Goal: Submit feedback/report problem: Submit feedback/report problem

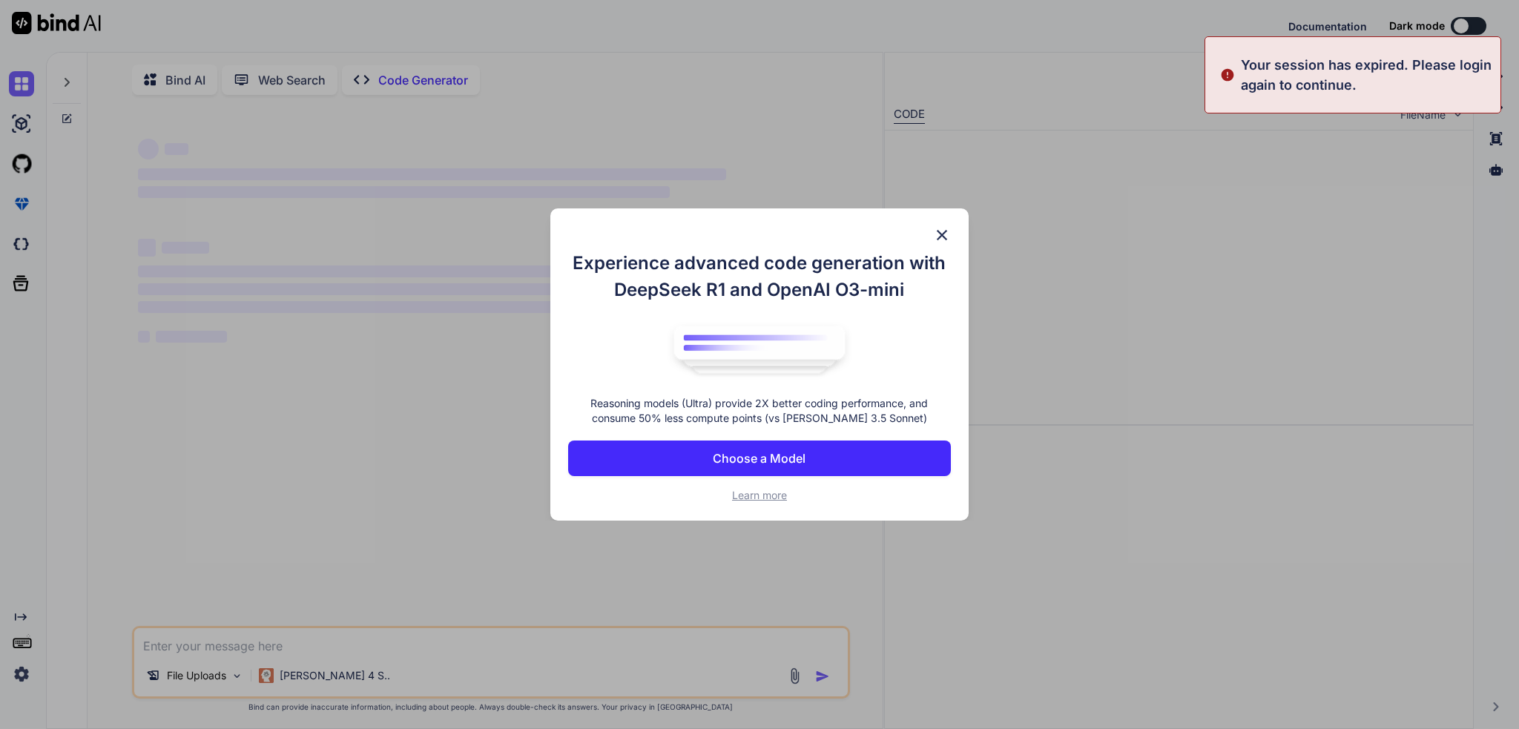
click at [948, 230] on img at bounding box center [942, 235] width 18 height 18
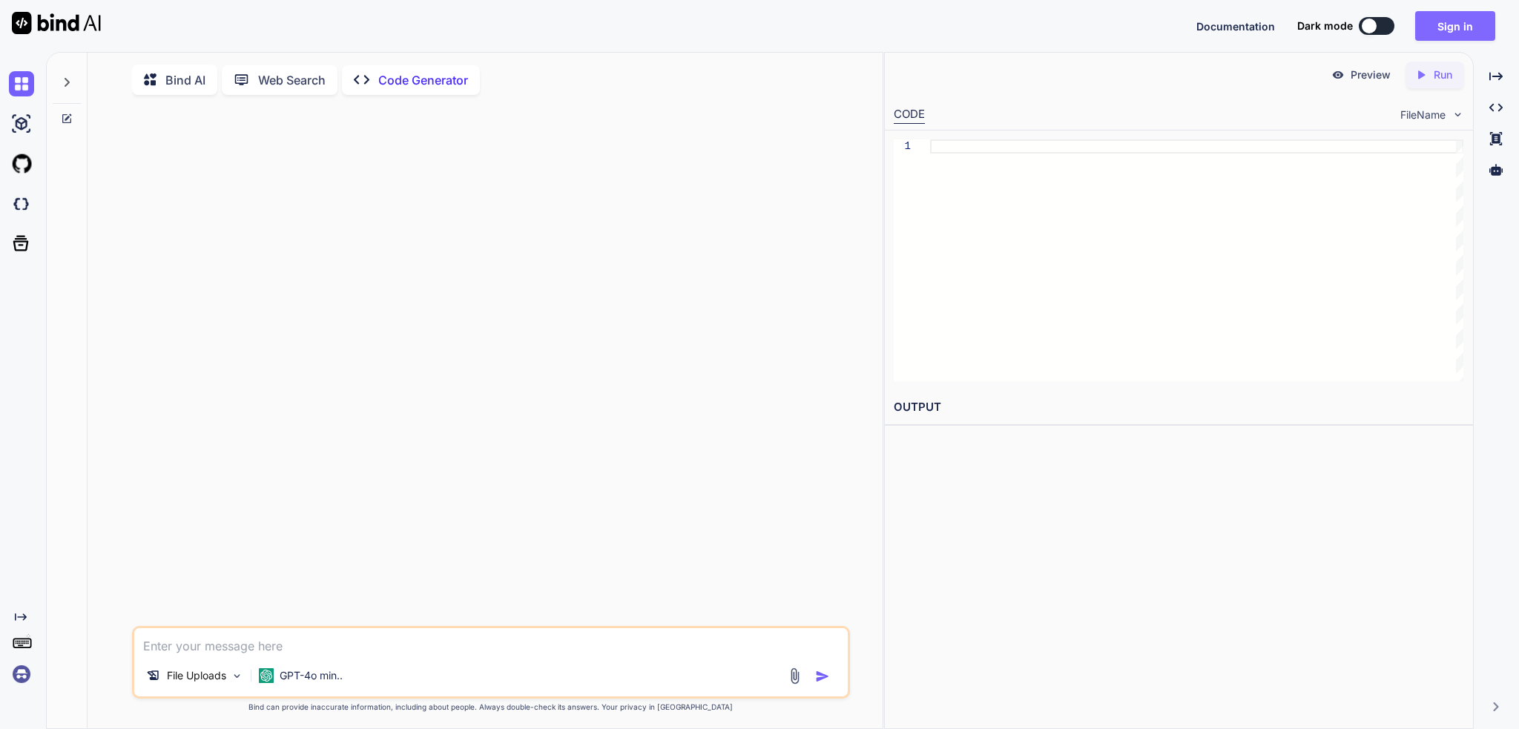
click at [1475, 33] on button "Sign in" at bounding box center [1455, 26] width 80 height 30
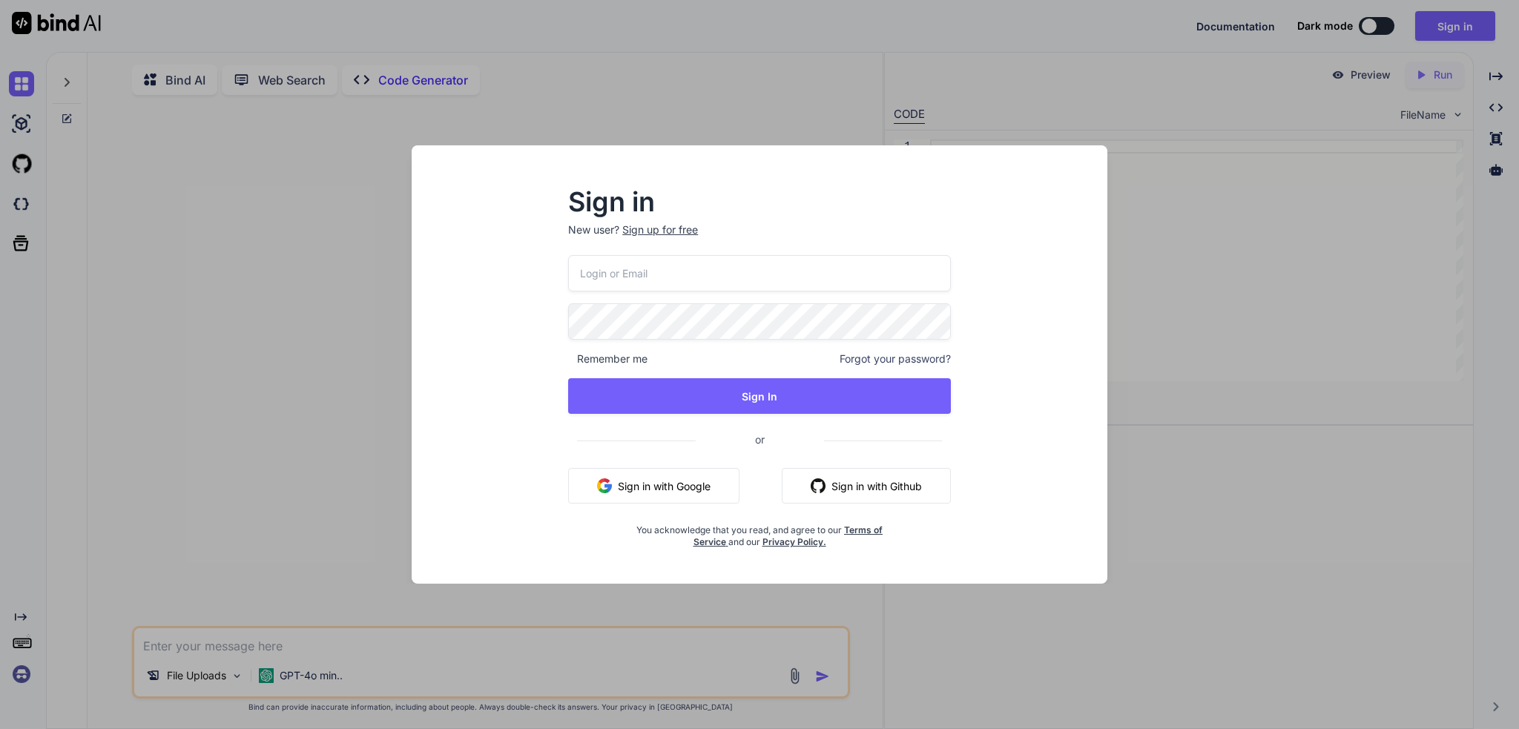
click at [665, 274] on input "email" at bounding box center [759, 273] width 383 height 36
click at [511, 304] on div "Sign in New user? Sign up for free Remember me Forgot your password? Sign In or…" at bounding box center [760, 378] width 673 height 412
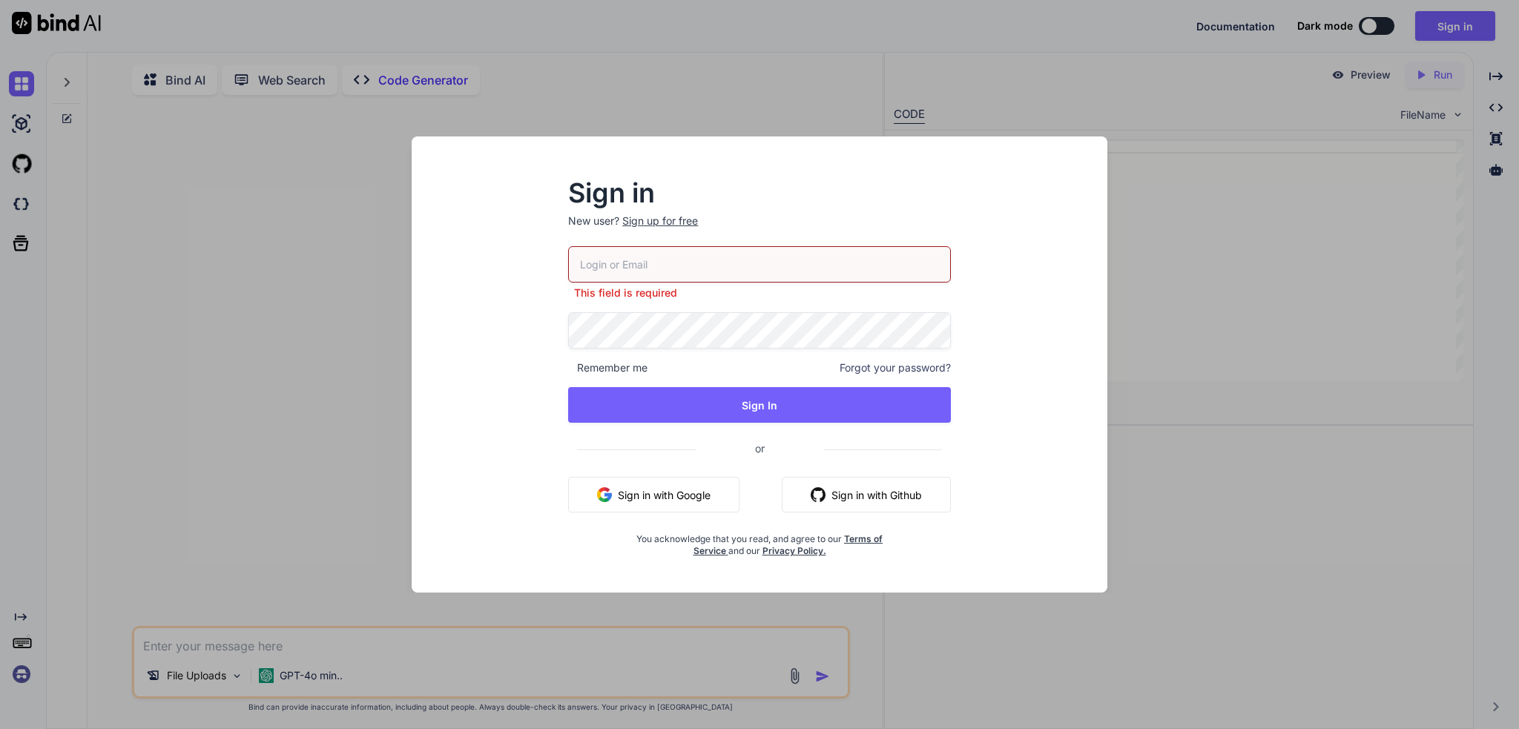
click at [608, 493] on img "button" at bounding box center [604, 494] width 15 height 15
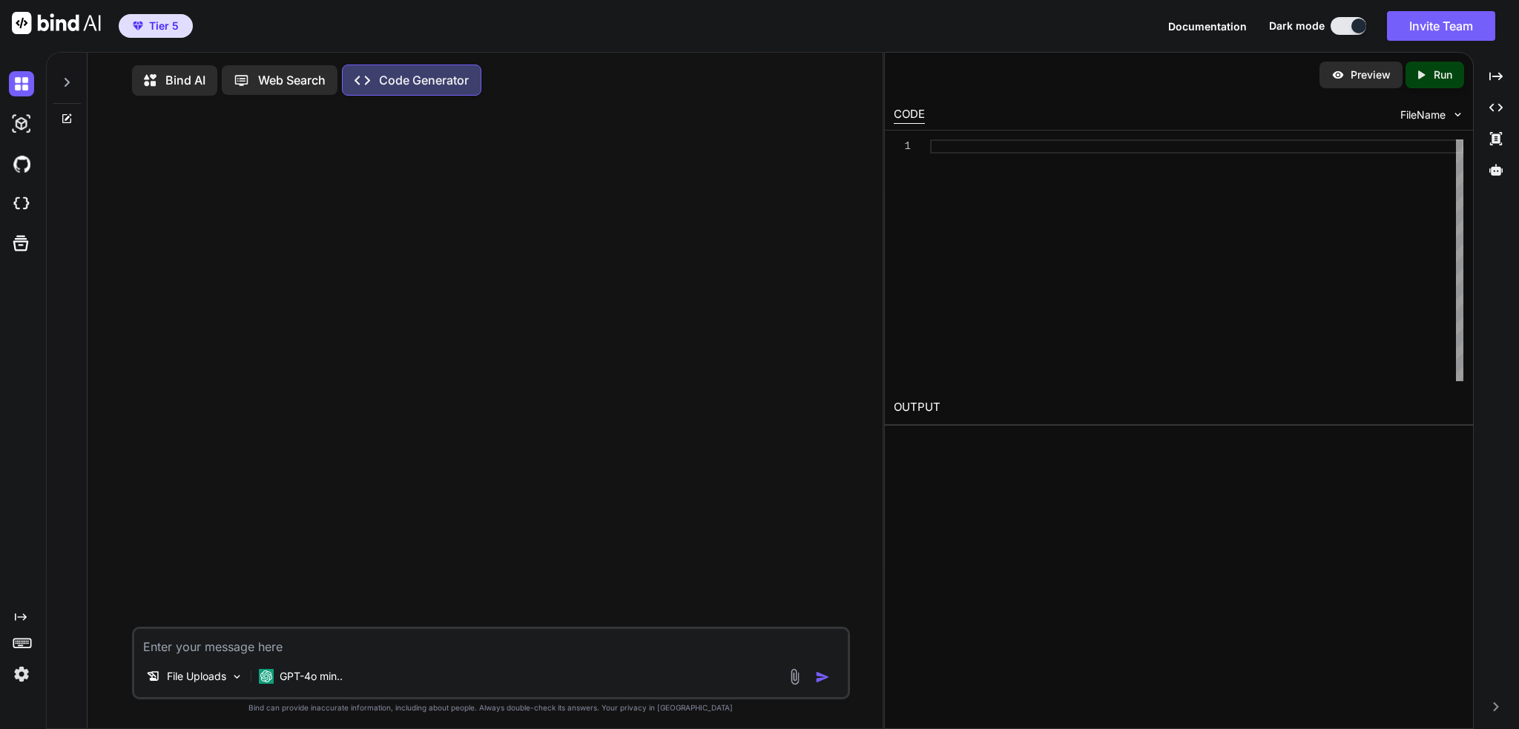
click at [150, 23] on span "Tier 5" at bounding box center [164, 26] width 30 height 15
click at [200, 29] on div "Tier 5 Documentation Dark mode Invite Team Created with Pixso." at bounding box center [759, 26] width 1519 height 52
click at [182, 24] on span "Tier 5" at bounding box center [156, 26] width 58 height 15
drag, startPoint x: 182, startPoint y: 24, endPoint x: 148, endPoint y: 27, distance: 34.3
click at [148, 27] on span "Tier 5" at bounding box center [156, 26] width 58 height 15
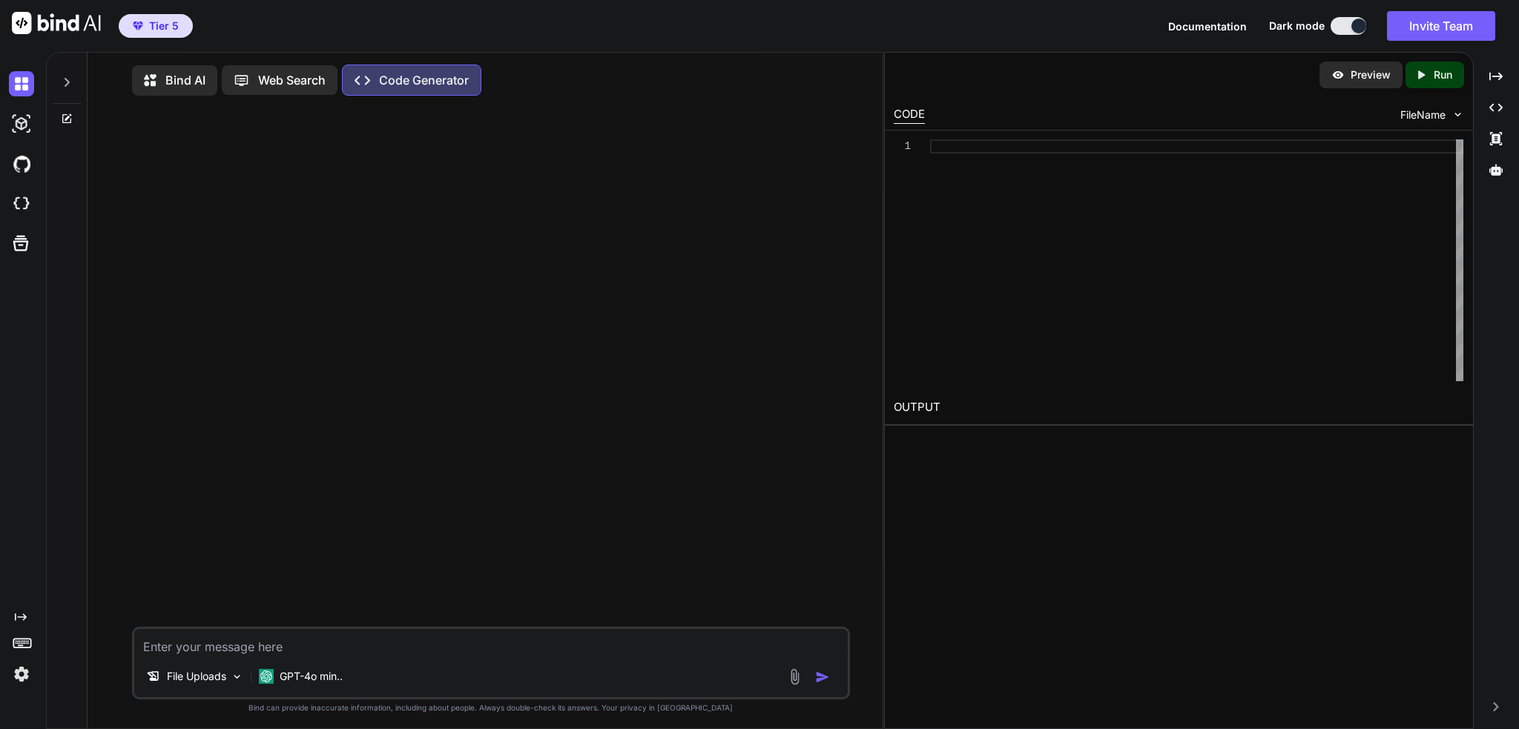
click at [217, 23] on div "Tier 5 Documentation Dark mode Invite Team Created with Pixso." at bounding box center [759, 26] width 1519 height 52
click at [293, 684] on p "GPT-4o min.." at bounding box center [311, 676] width 63 height 15
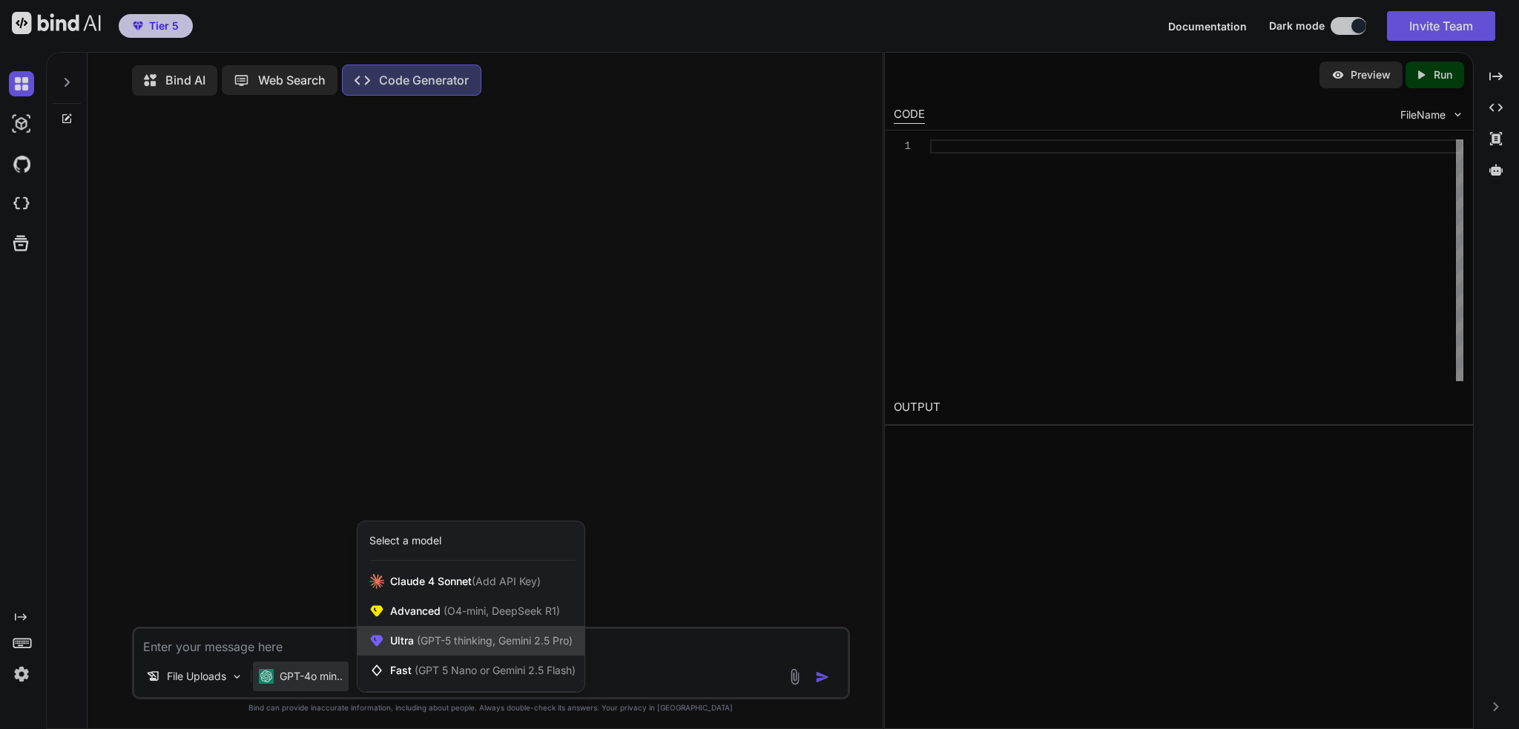
click at [464, 647] on span "(GPT-5 thinking, Gemini 2.5 Pro)" at bounding box center [493, 640] width 159 height 13
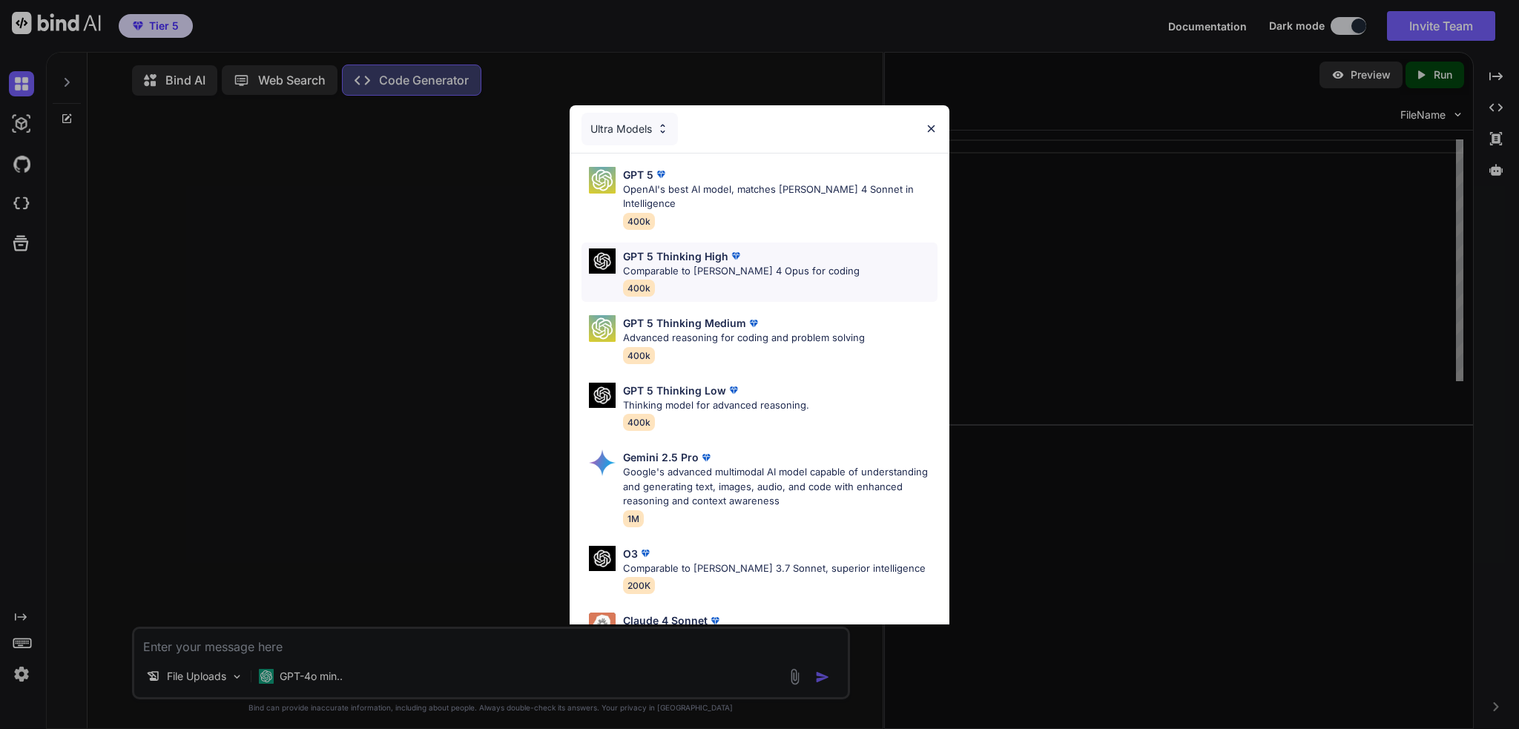
click at [763, 264] on p "Comparable to [PERSON_NAME] 4 Opus for coding" at bounding box center [741, 271] width 237 height 15
type textarea "x"
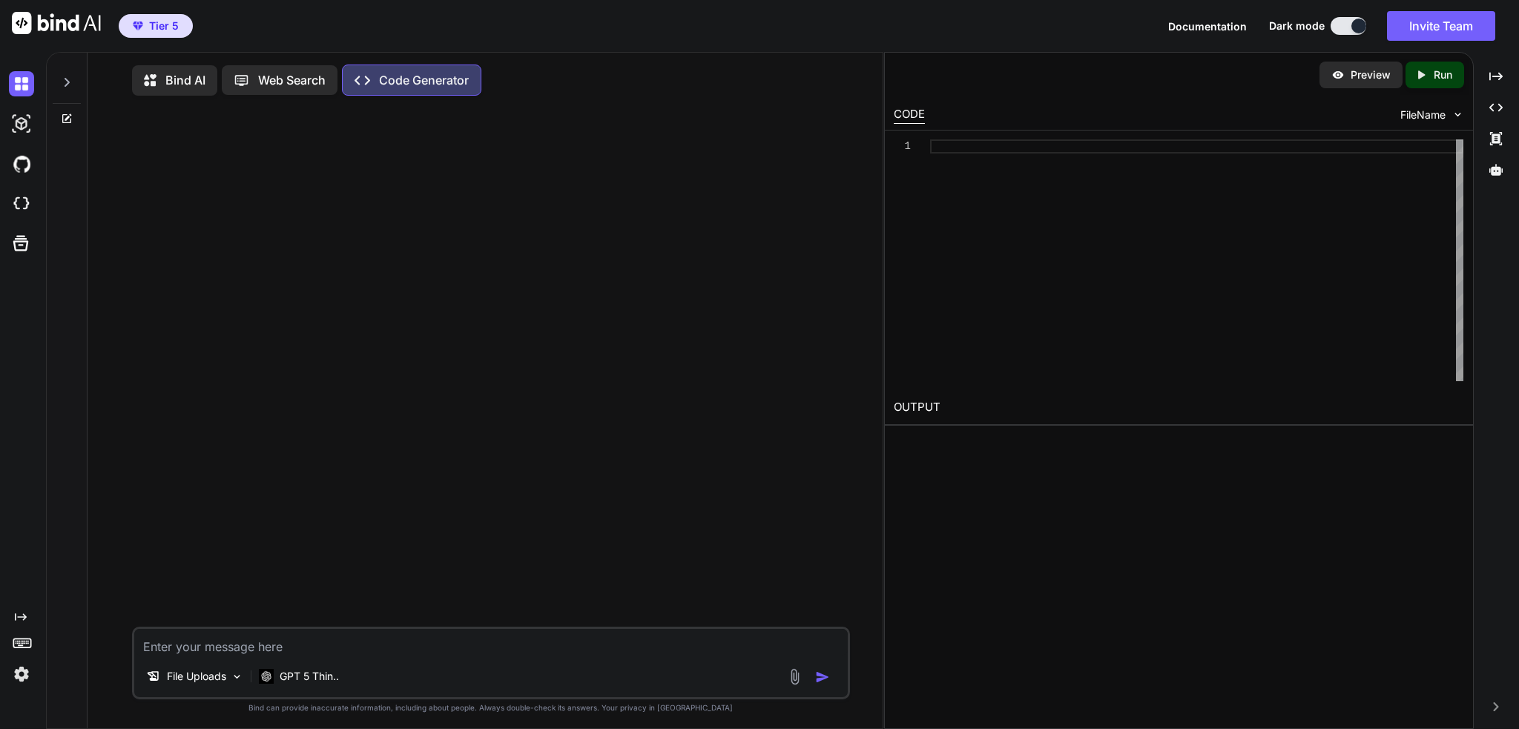
click at [593, 335] on div at bounding box center [492, 367] width 715 height 519
click at [826, 46] on div "Tier 5 Documentation Dark mode Invite Team Created with Pixso." at bounding box center [759, 26] width 1519 height 52
click at [860, 25] on div "Tier 5 Documentation Dark mode Invite Team Created with Pixso." at bounding box center [759, 26] width 1519 height 52
click at [484, 642] on textarea at bounding box center [491, 642] width 714 height 27
type textarea "H"
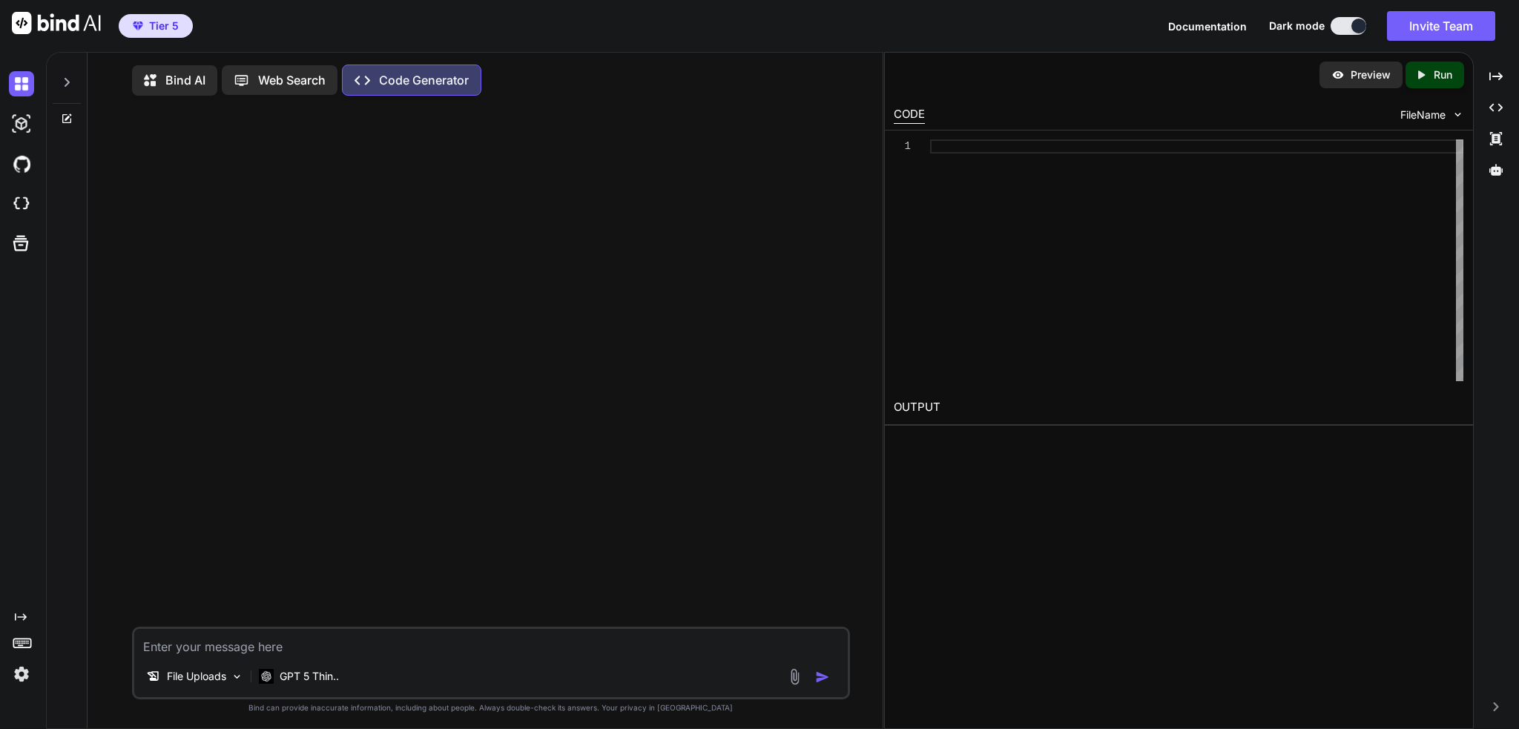
type textarea "x"
type textarea "Ha"
type textarea "x"
type textarea "Had"
type textarea "x"
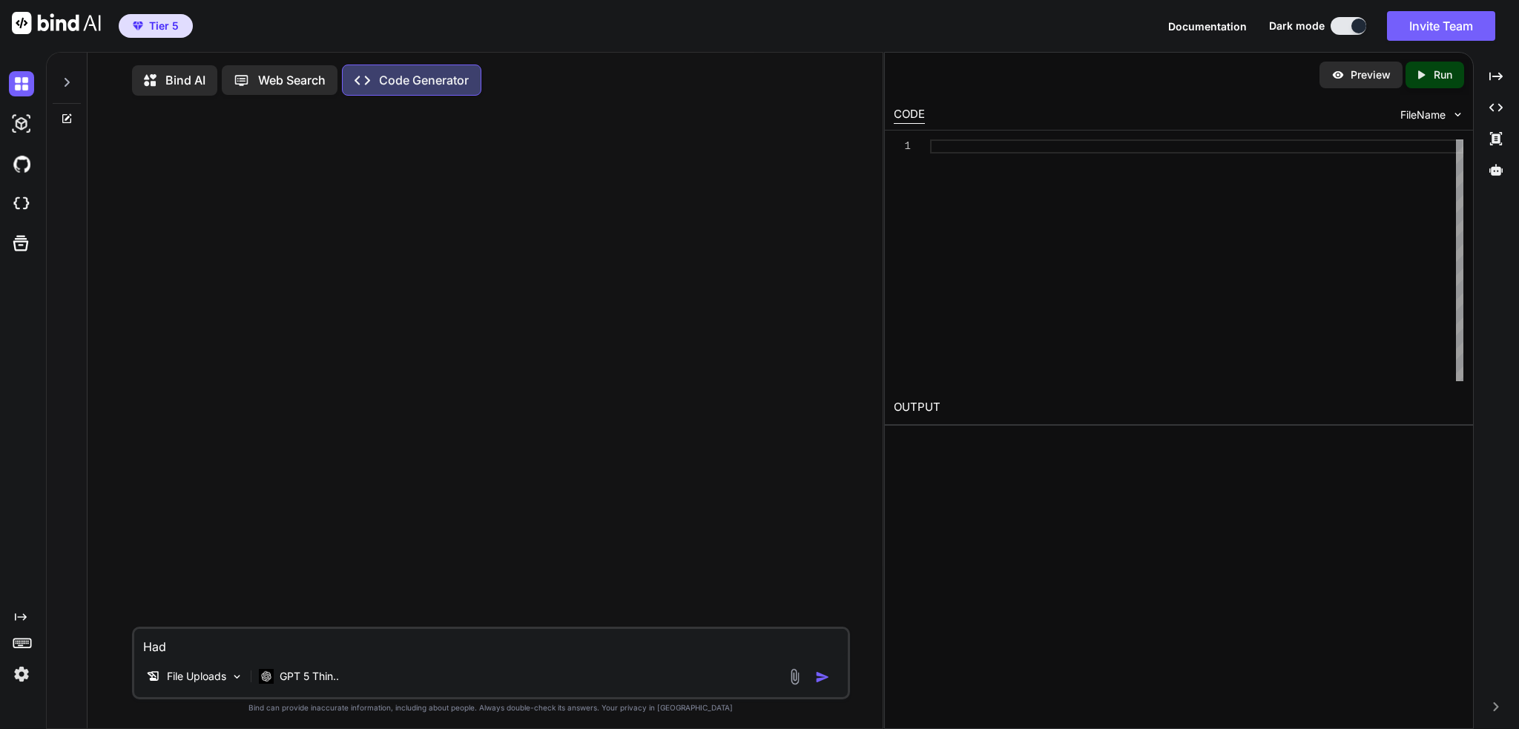
type textarea "Had"
type textarea "x"
type textarea "Had a"
type textarea "x"
type textarea "Had an"
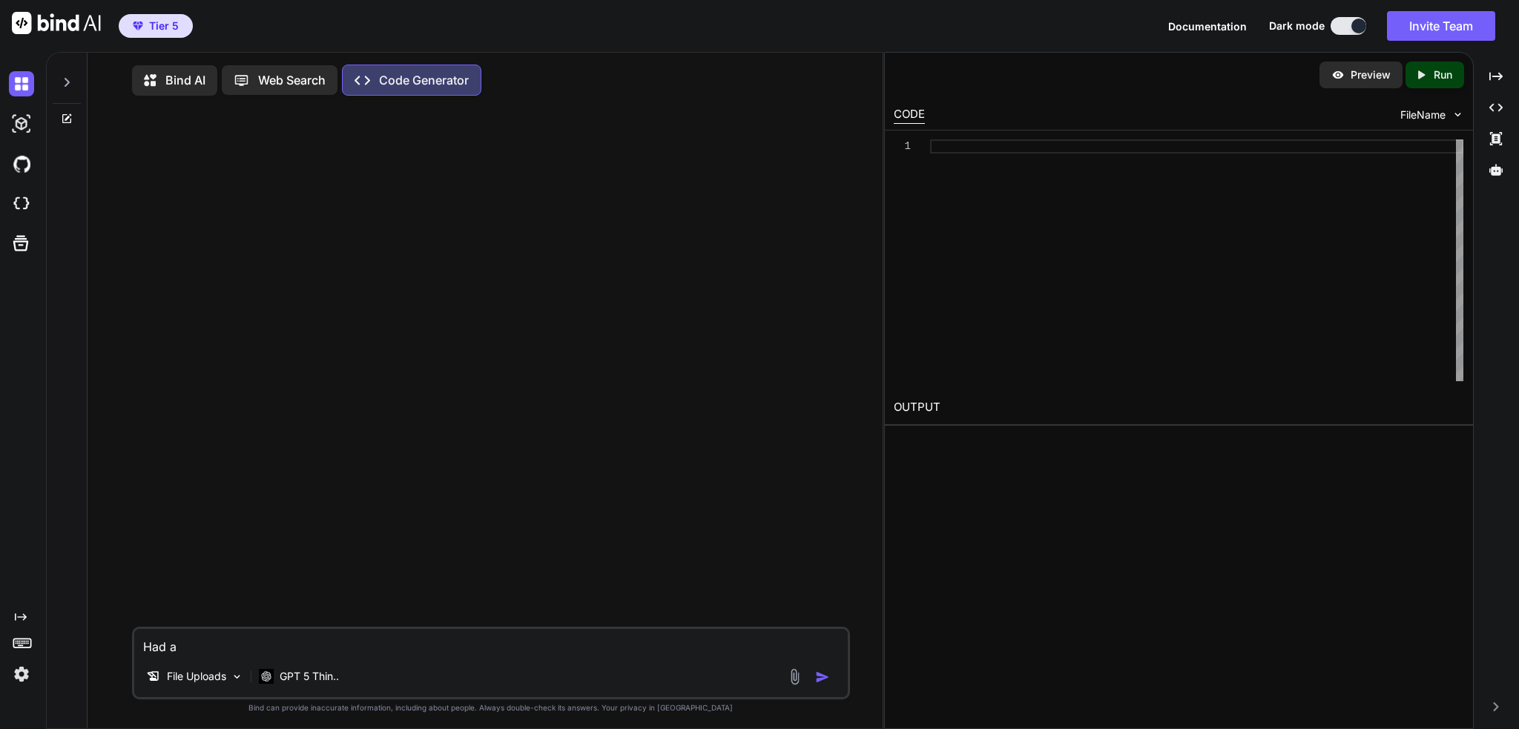
type textarea "x"
type textarea "Had an"
type textarea "x"
type textarea "Had an i"
type textarea "x"
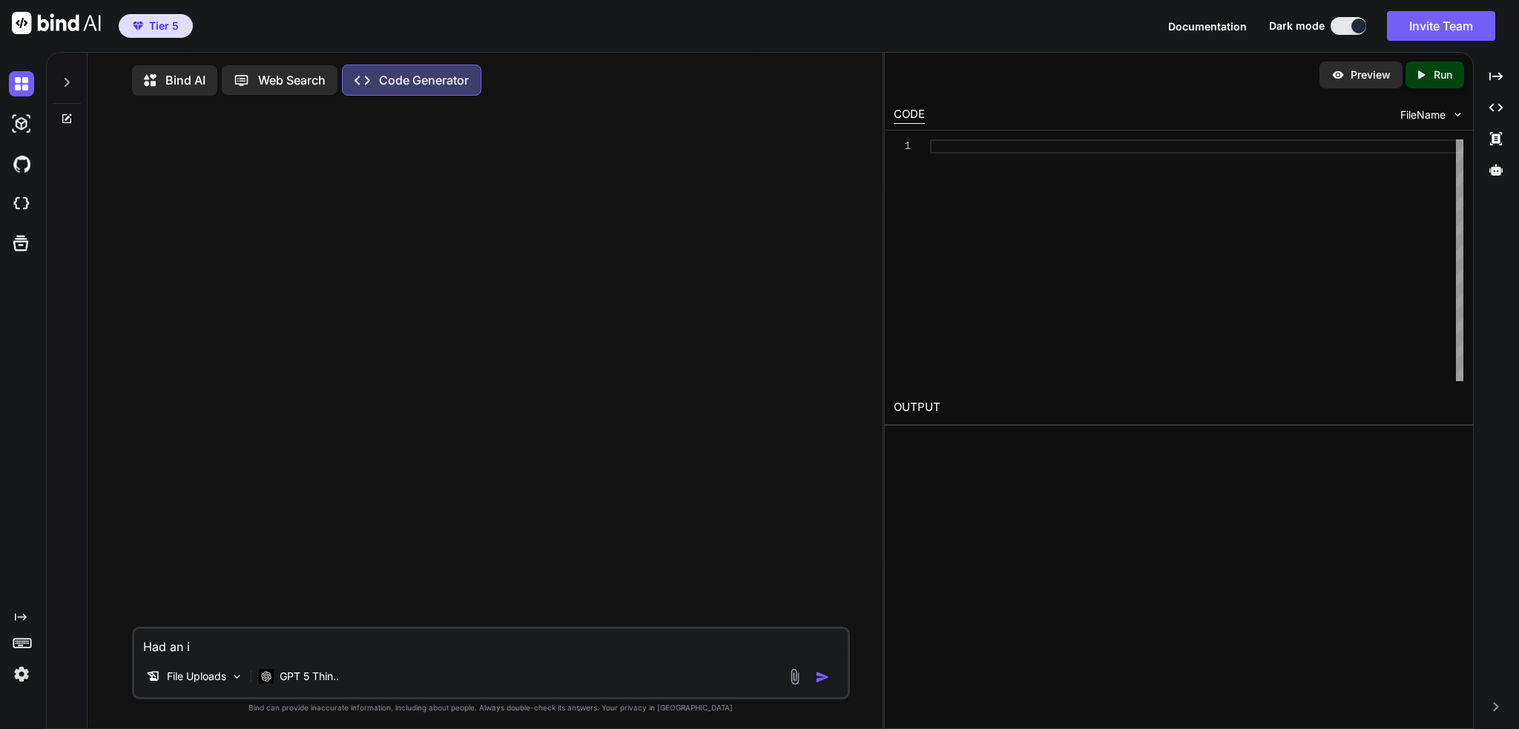
type textarea "Had an is"
type textarea "x"
type textarea "Had an iss"
type textarea "x"
type textarea "Had an issu"
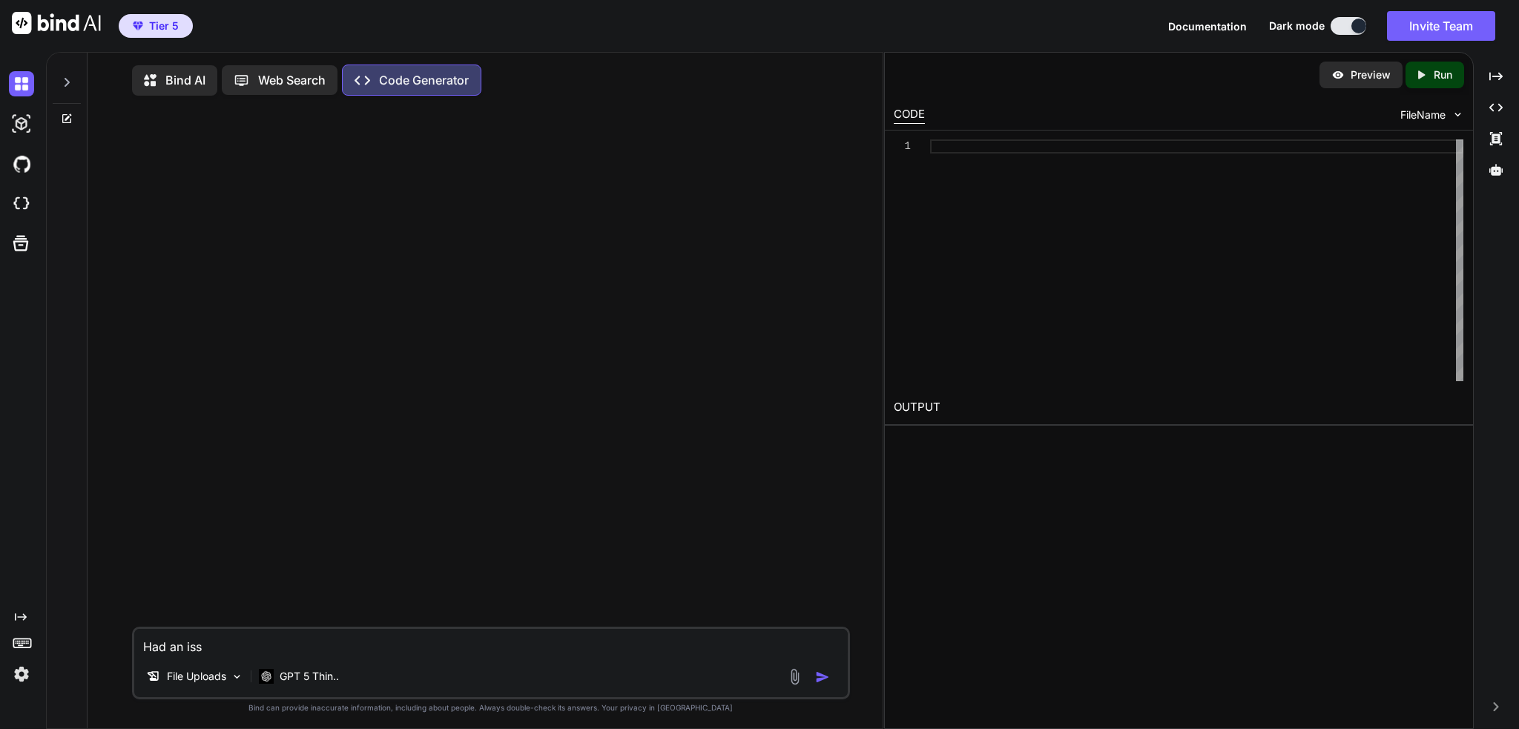
type textarea "x"
type textarea "Had an issue"
type textarea "x"
type textarea "Had an issue"
type textarea "x"
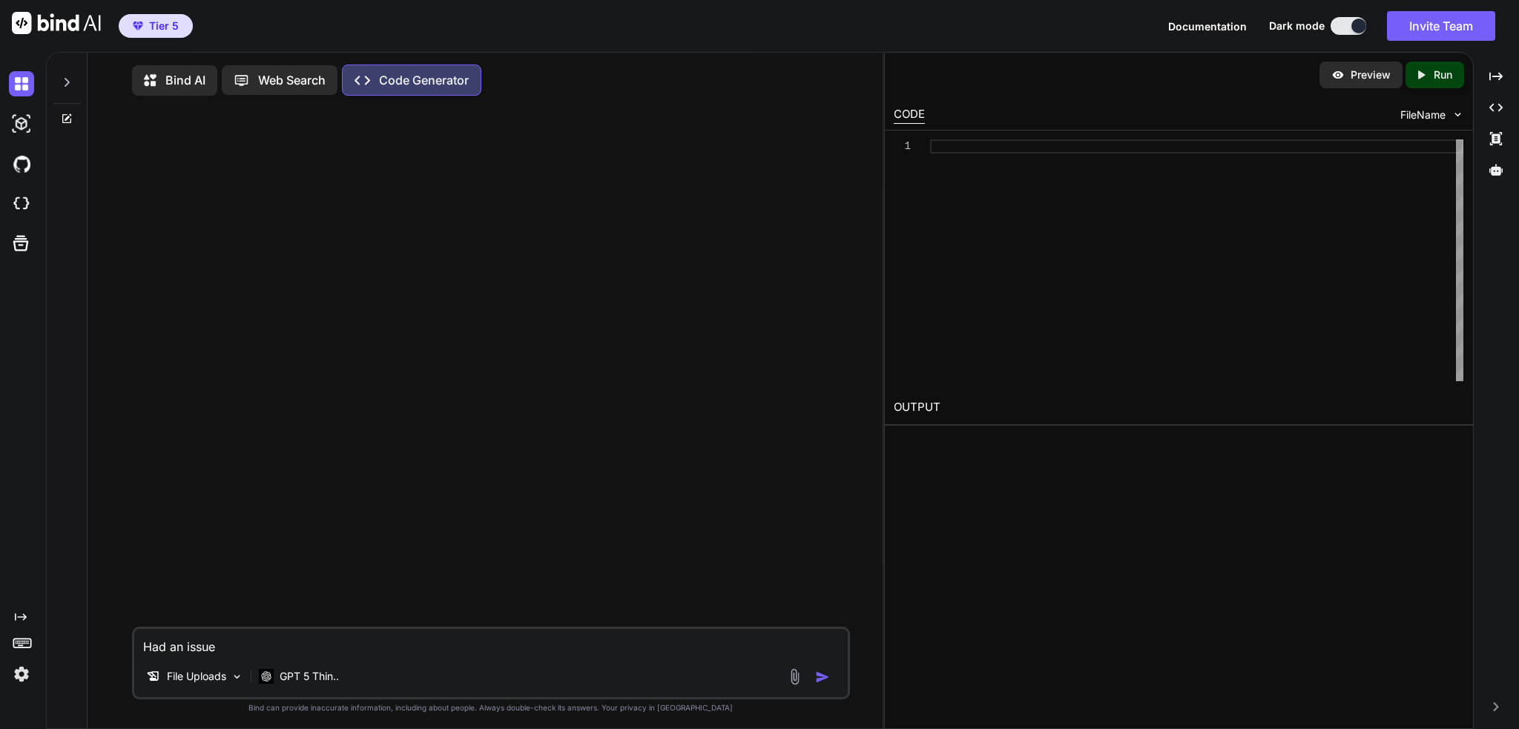
type textarea "Had an issue w"
type textarea "x"
type textarea "Had an issue wth"
type textarea "x"
type textarea "Had an issue wt"
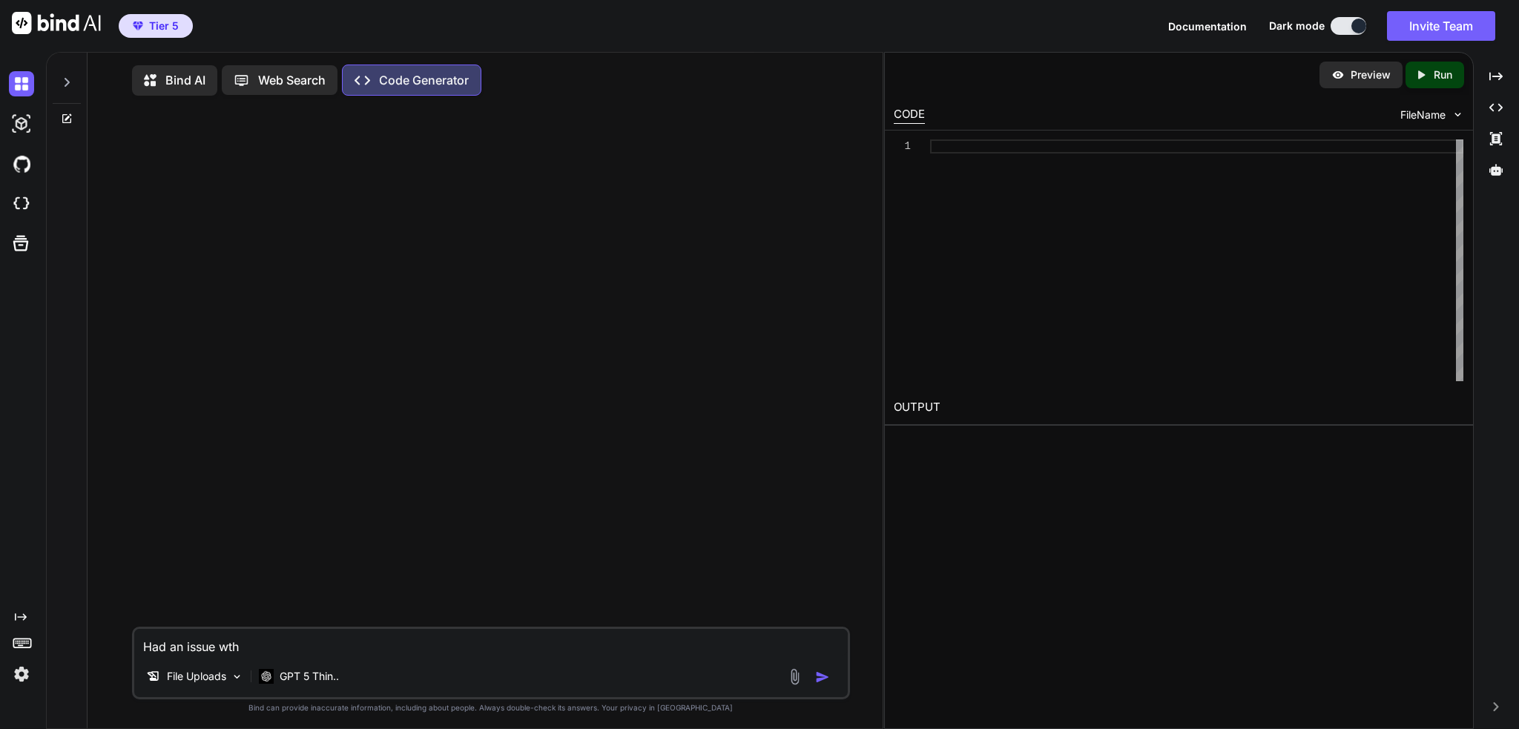
type textarea "x"
type textarea "Had an issue w"
type textarea "x"
type textarea "Had an issue wi"
type textarea "x"
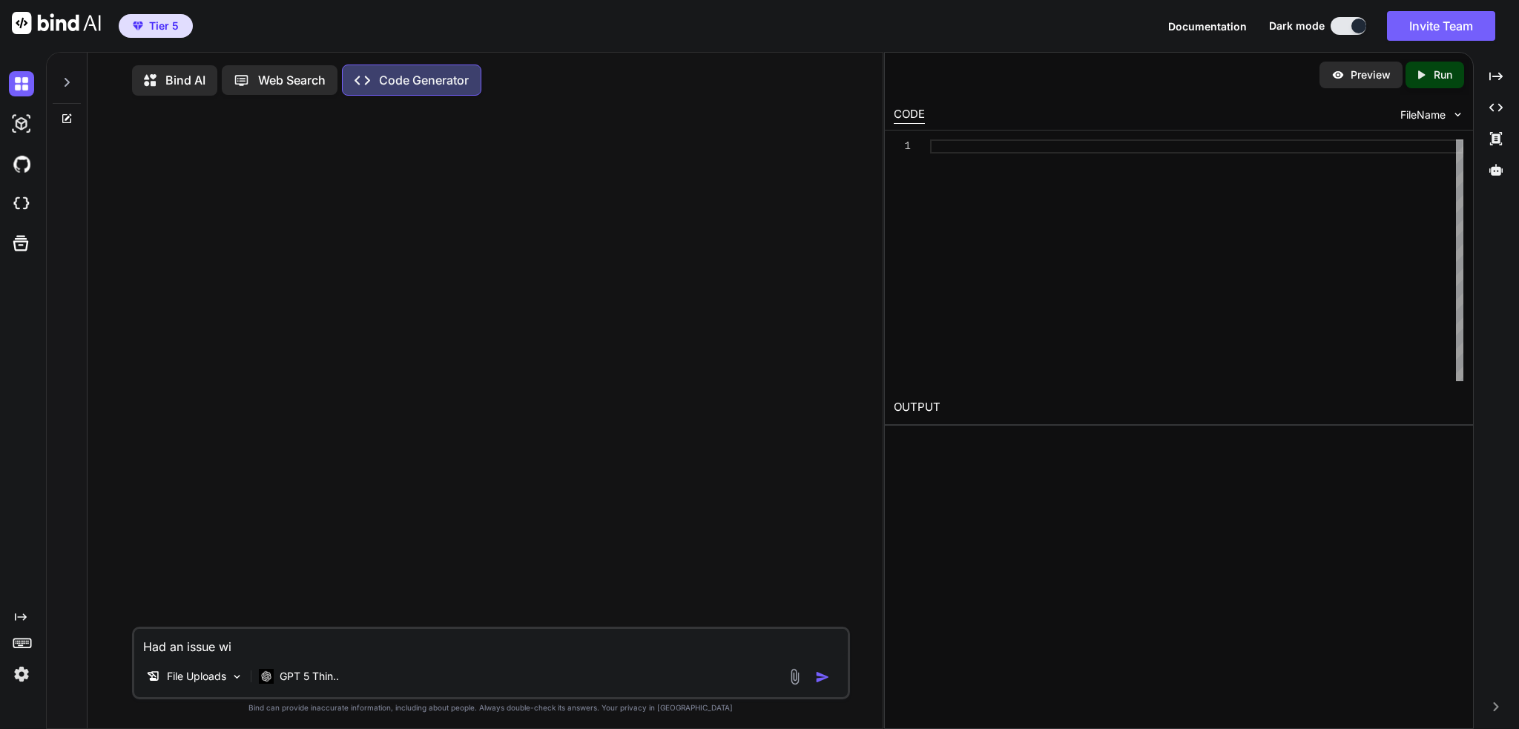
type textarea "Had an issue wit"
type textarea "x"
type textarea "Had an issue with"
type textarea "x"
type textarea "Had an issue with"
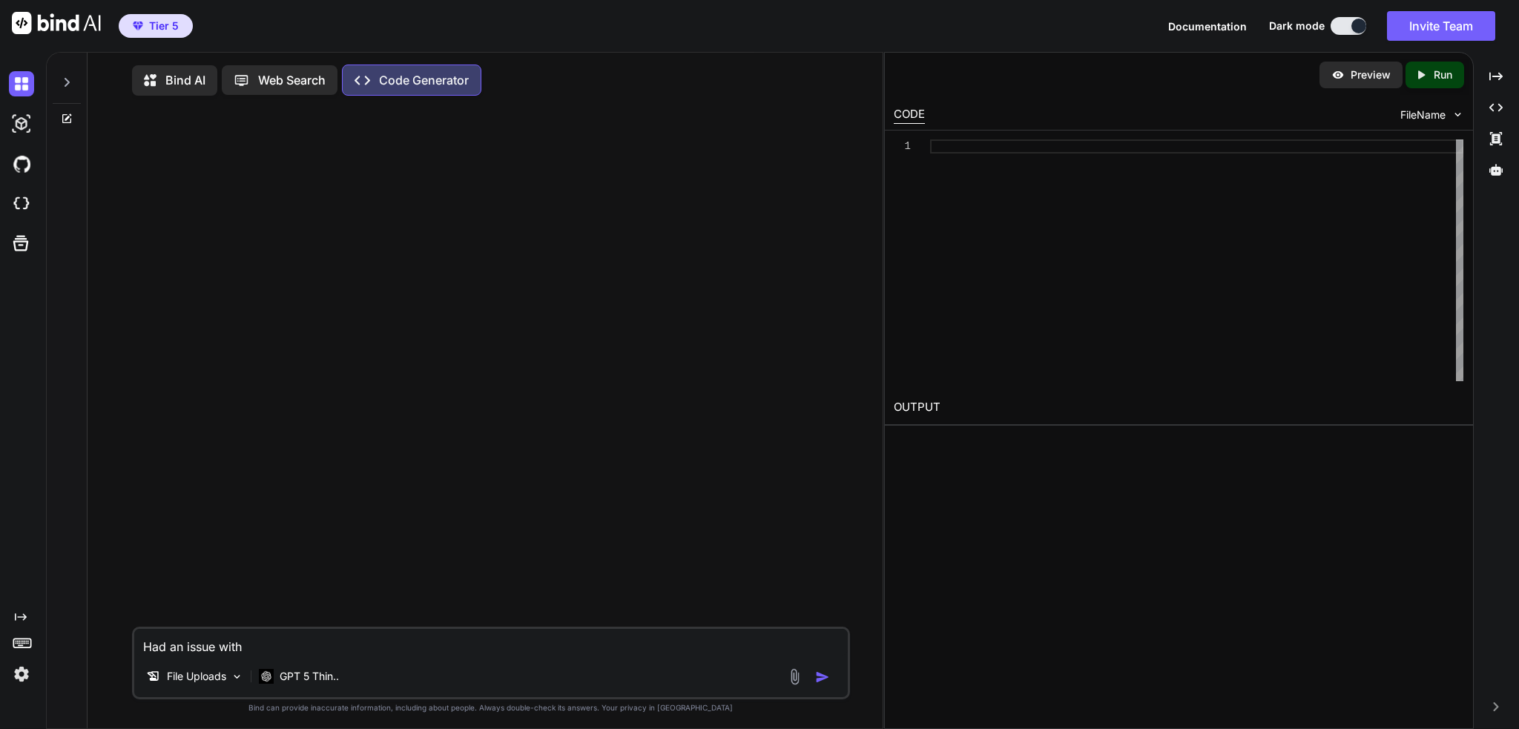
type textarea "x"
type textarea "Had an issue with t"
type textarea "x"
type textarea "Had an issue with th"
type textarea "x"
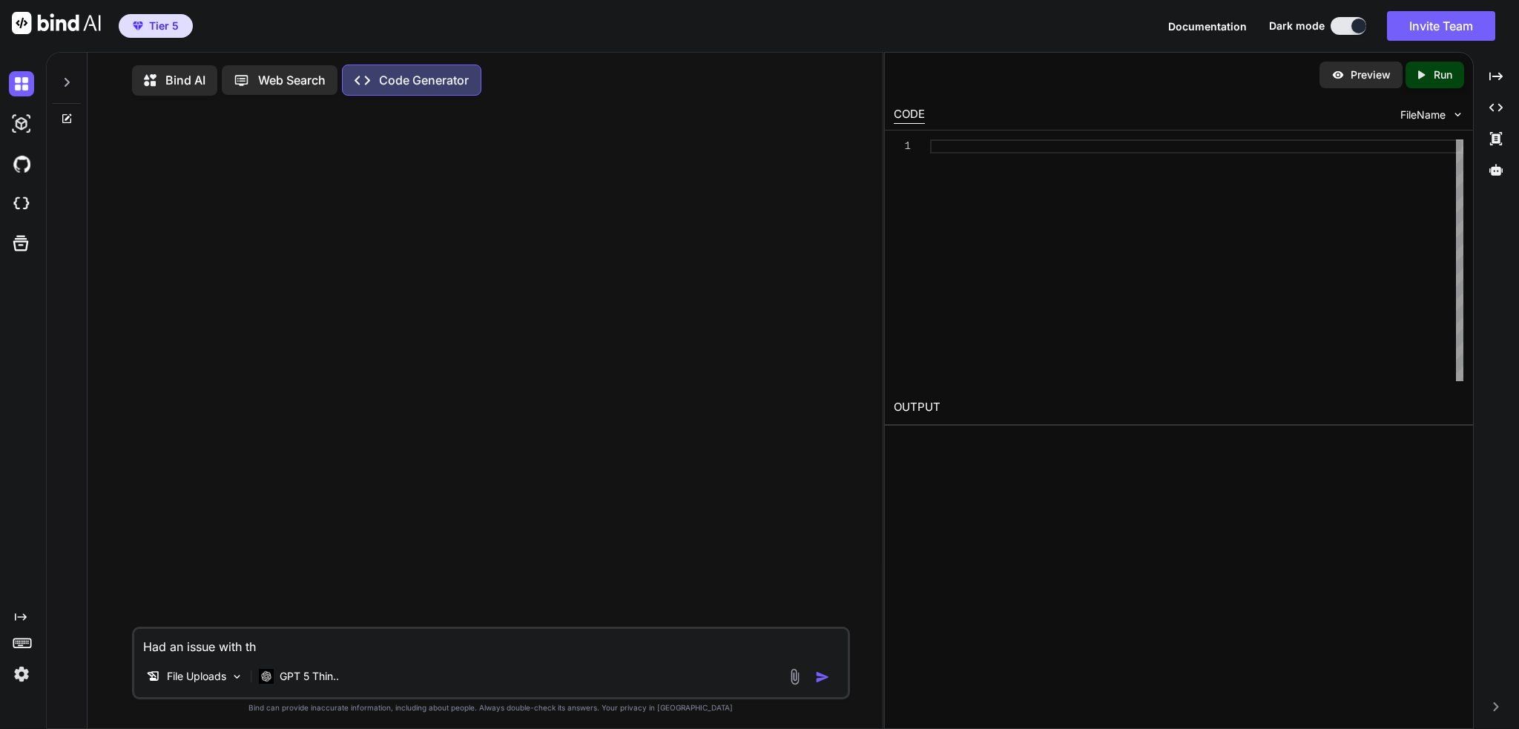
type textarea "Had an issue with the"
type textarea "x"
type textarea "Had an issue with the"
type textarea "x"
type textarea "Had an issue with the p"
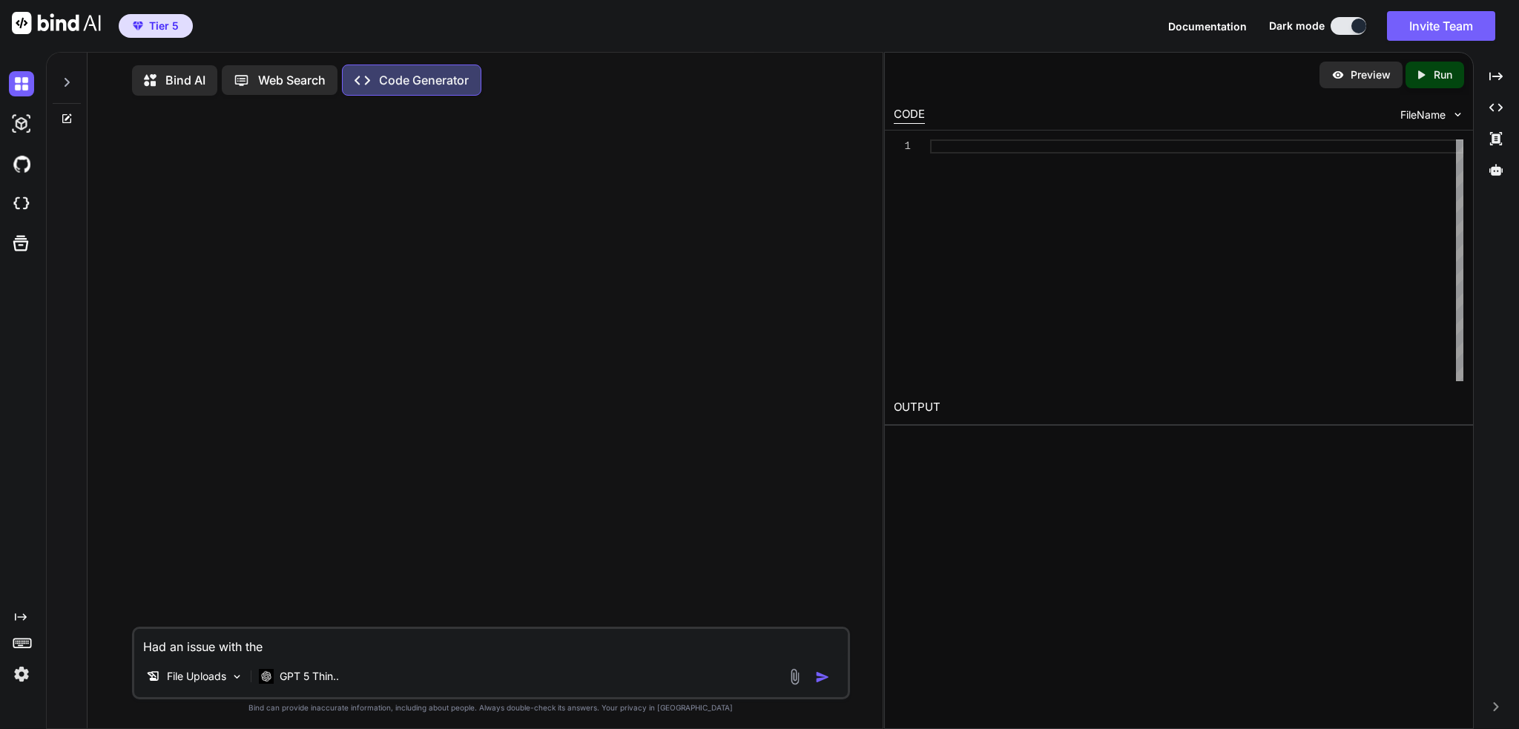
type textarea "x"
type textarea "Had an issue with the pa"
type textarea "x"
type textarea "Had an issue with the pai"
type textarea "x"
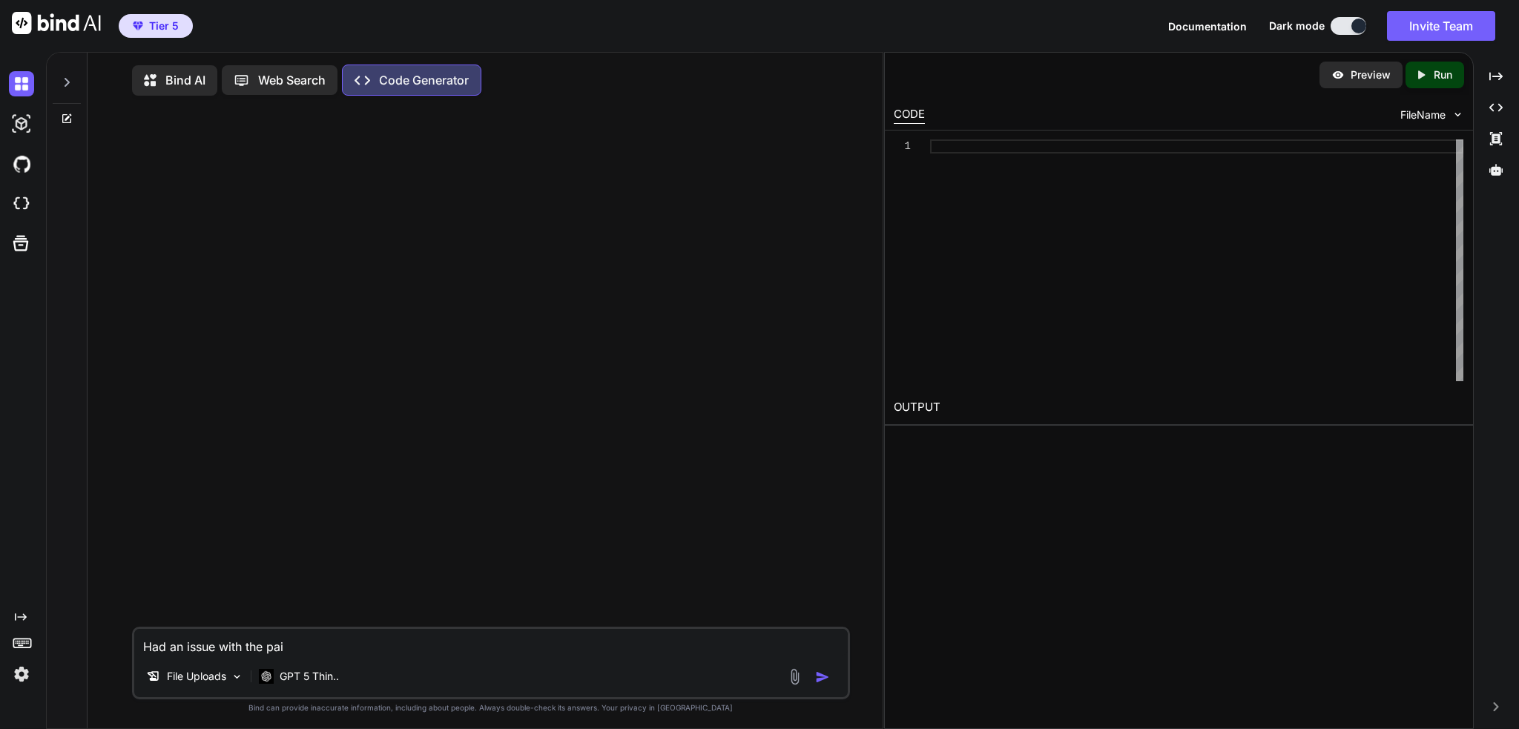
type textarea "Had an issue with the pair"
type textarea "x"
type textarea "Had an issue with the pairi"
type textarea "x"
type textarea "Had an issue with the pairin"
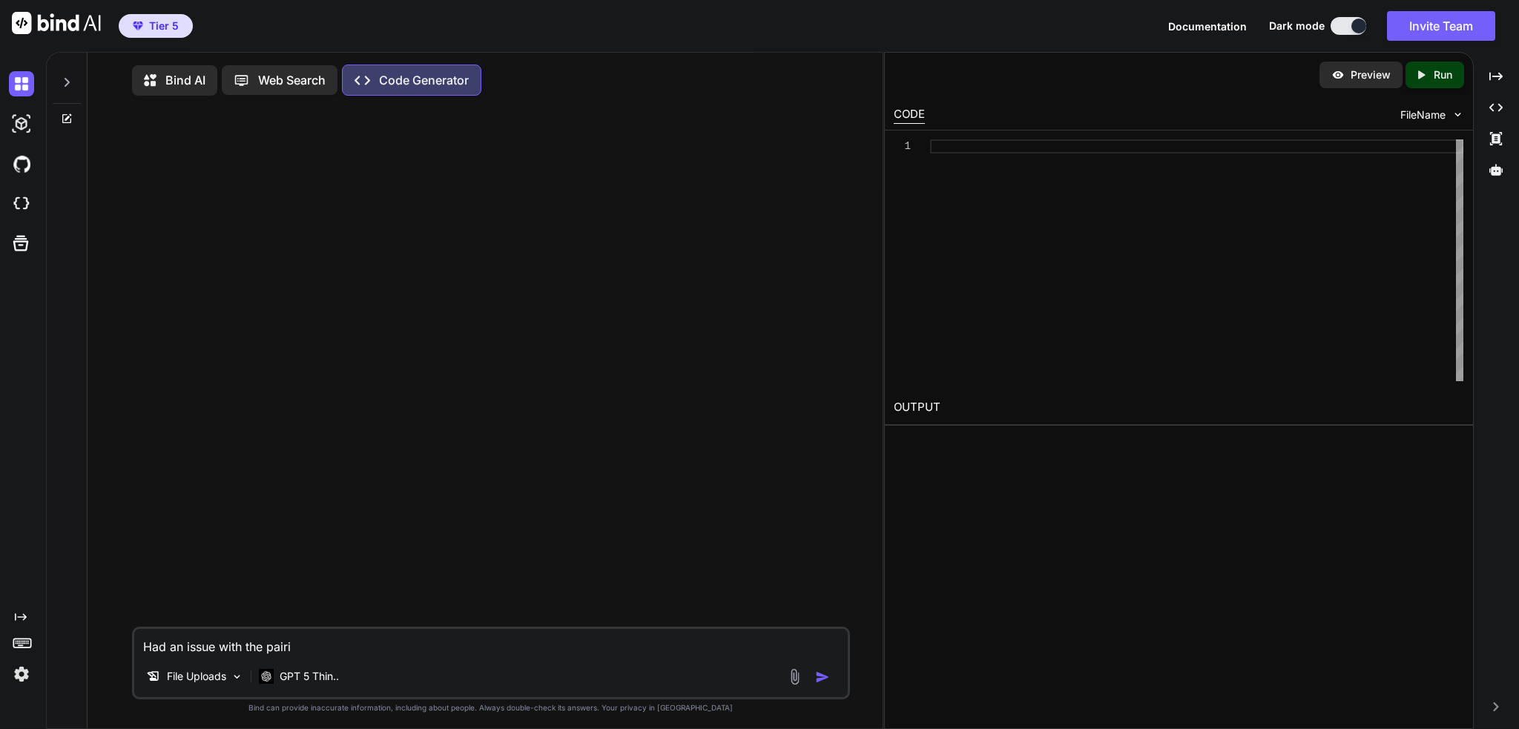
type textarea "x"
type textarea "Had an issue with the pairing"
type textarea "x"
type textarea "Had an issue with the pairing"
type textarea "x"
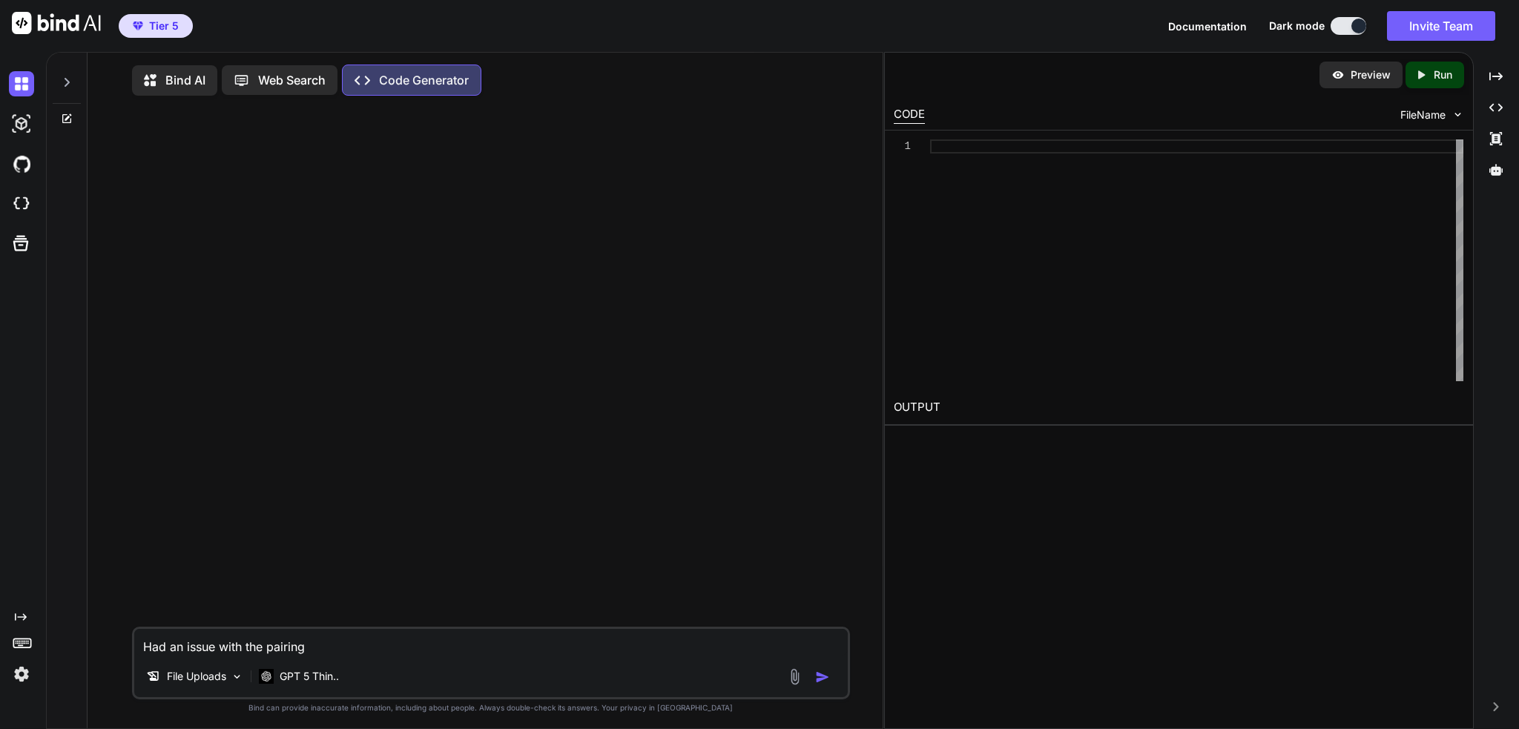
type textarea "Had an issue with the pairing a"
type textarea "x"
type textarea "Had an issue with the pairing ap"
type textarea "x"
type textarea "Had an issue with the pairing app"
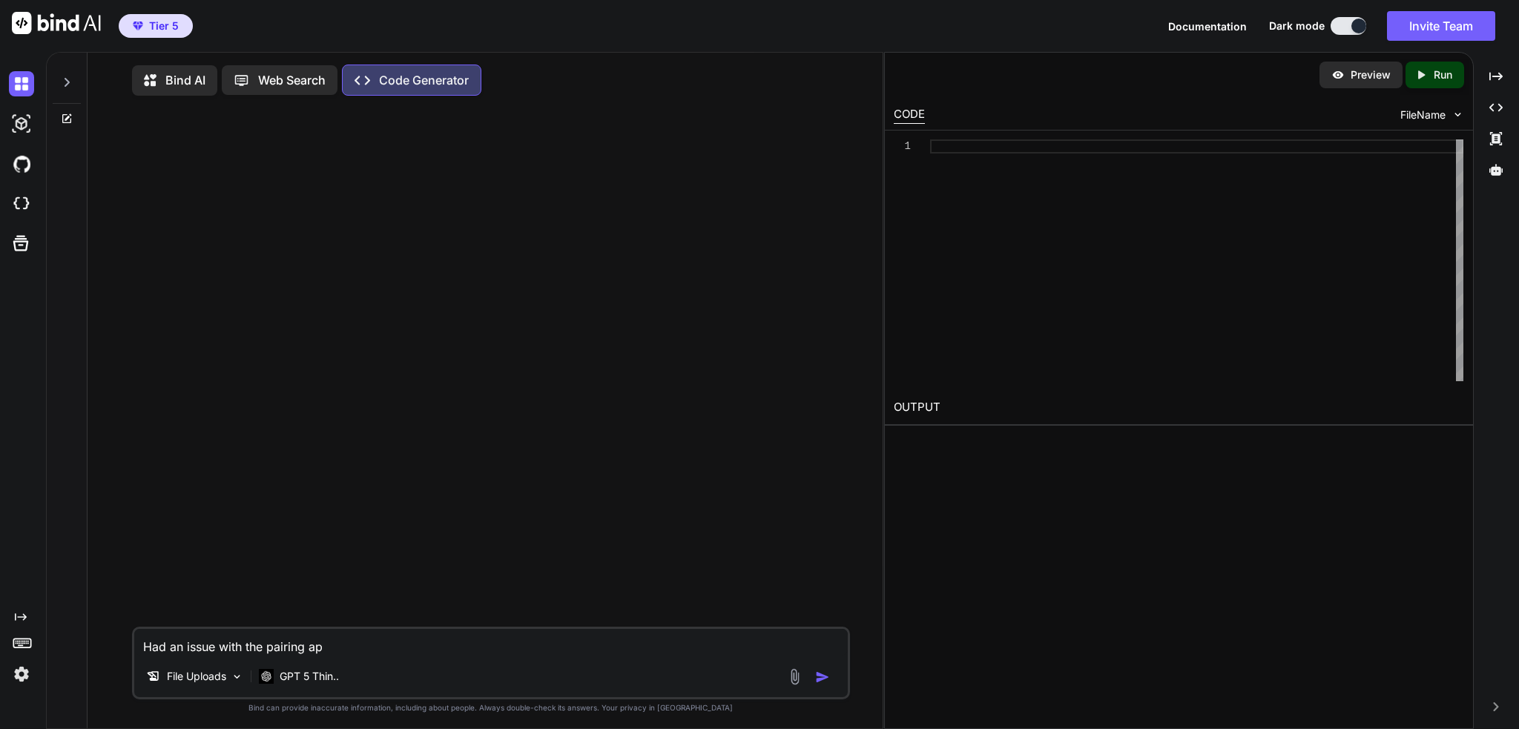
type textarea "x"
type textarea "Had an issue with the pairing app,"
type textarea "x"
type textarea "Had an issue with the pairing app,"
type textarea "x"
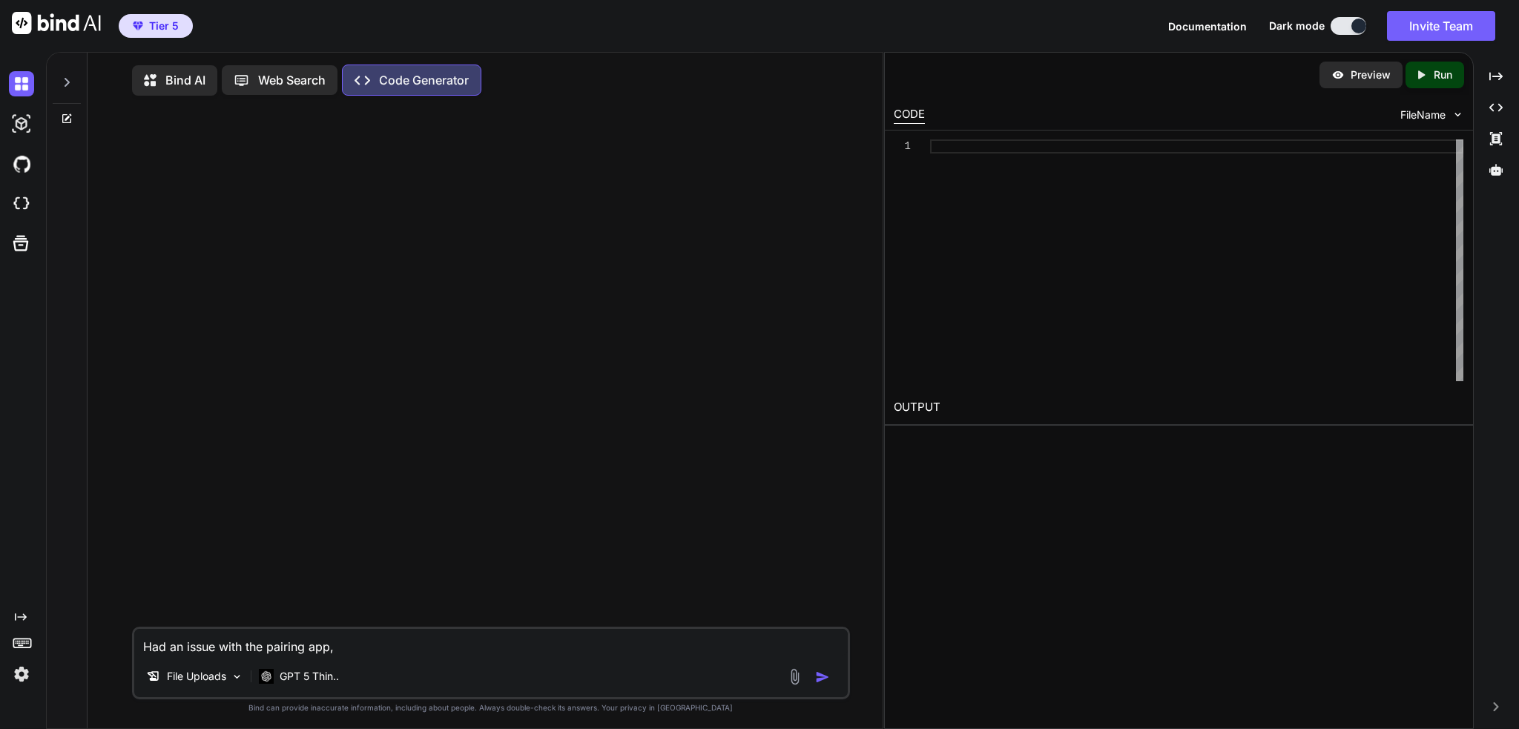
type textarea "Had an issue with the pairing app,"
type textarea "x"
type textarea "Had an issue with the pairing app,"
type textarea "x"
type textarea "Had an issue with the pairing app,"
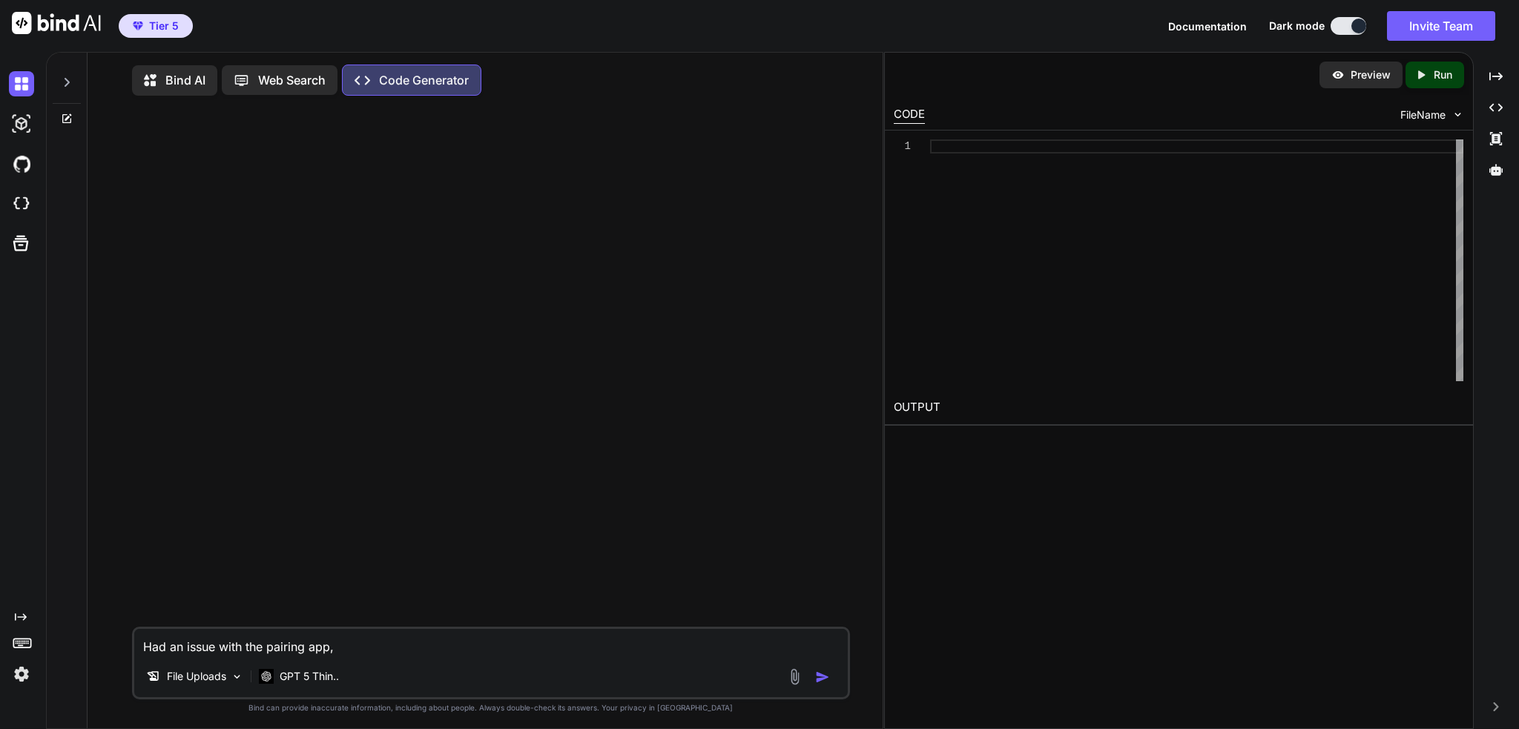
type textarea "x"
type textarea "Had an issue with the pairing app,"
type textarea "x"
type textarea "Had an issue with the pairing app,"
type textarea "x"
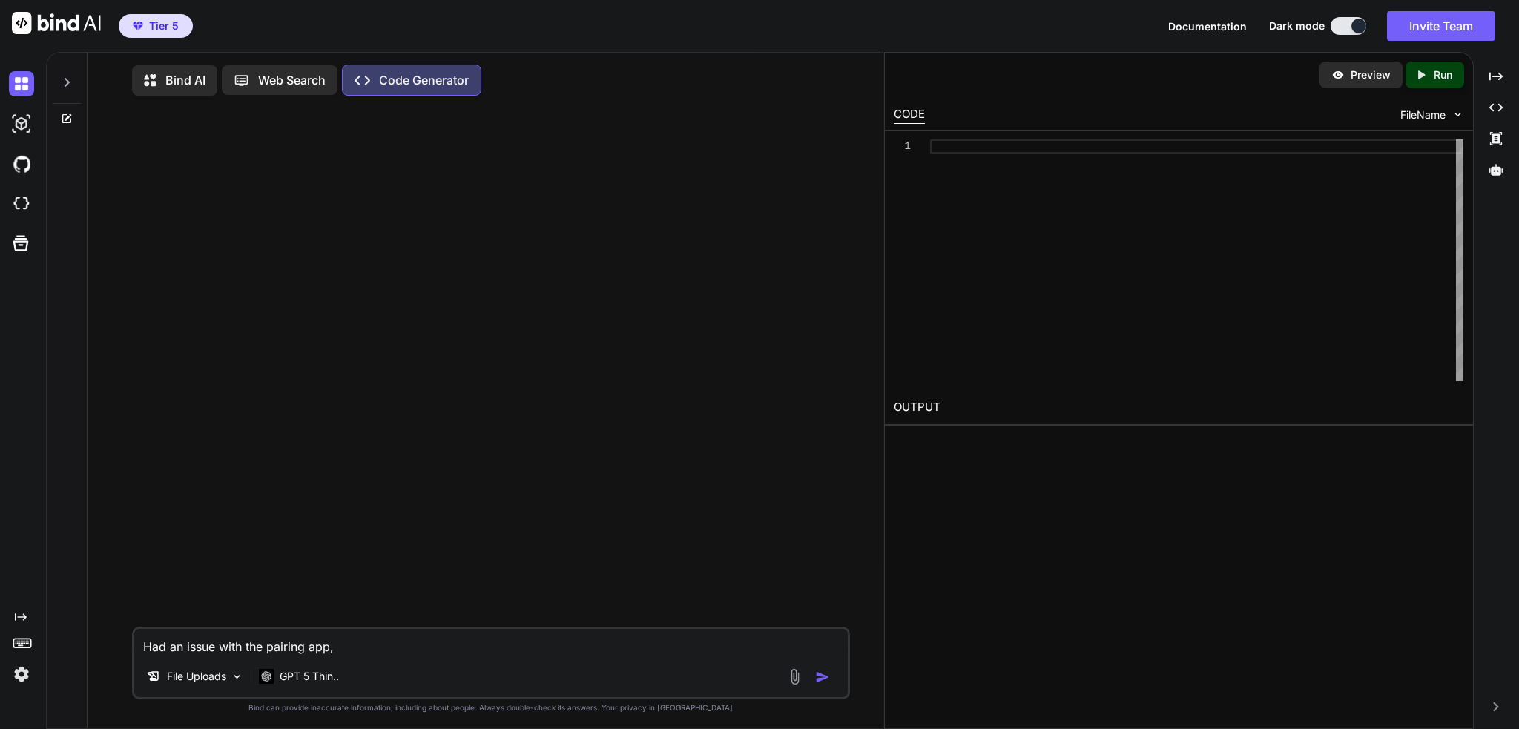
type textarea "Had an issue with the pairing app"
type textarea "x"
type textarea "Had an issue with the pairing app"
type textarea "x"
type textarea "Had an issue with the pairing app i"
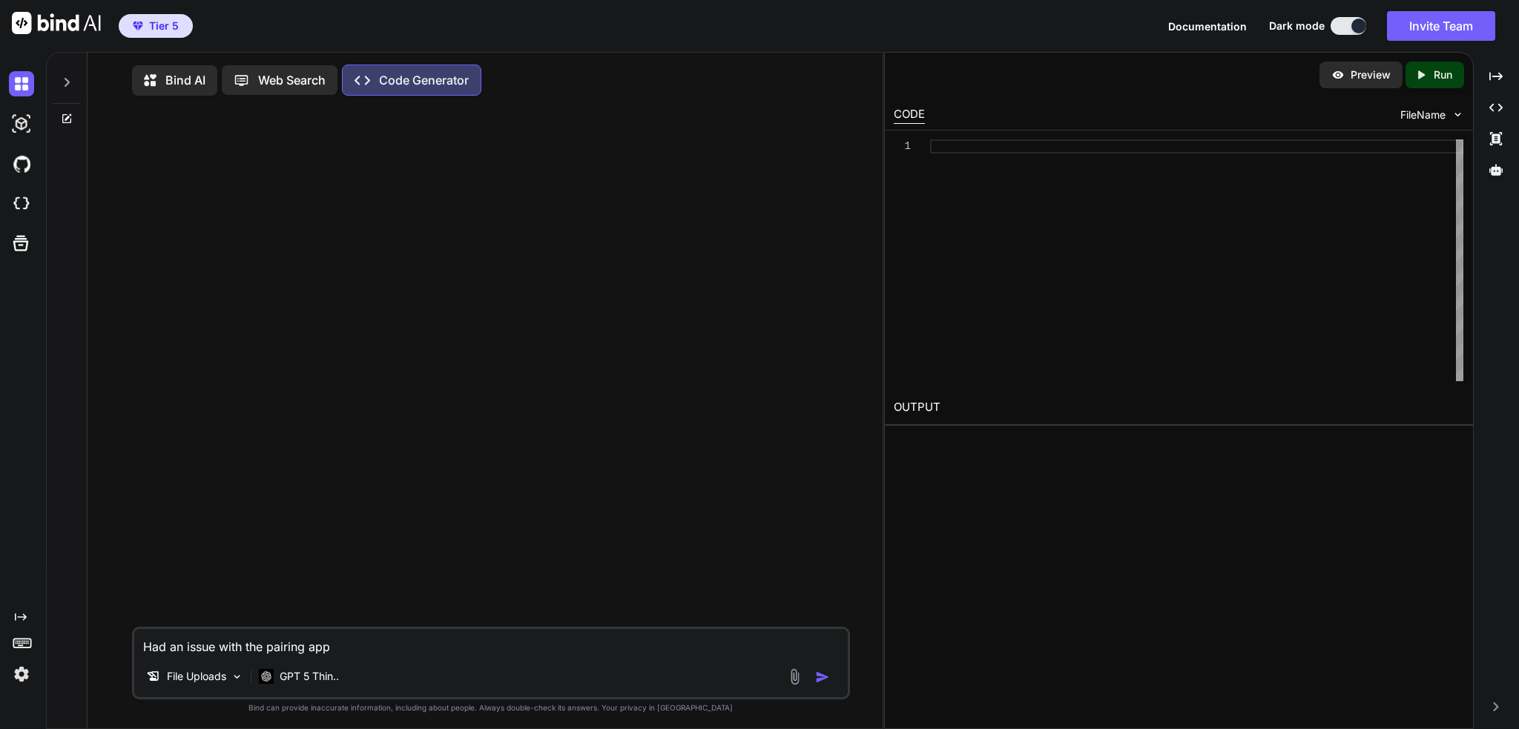
type textarea "x"
type textarea "Had an issue with the pairing app im"
type textarea "x"
type textarea "Had an issue with the pairing app ima"
type textarea "x"
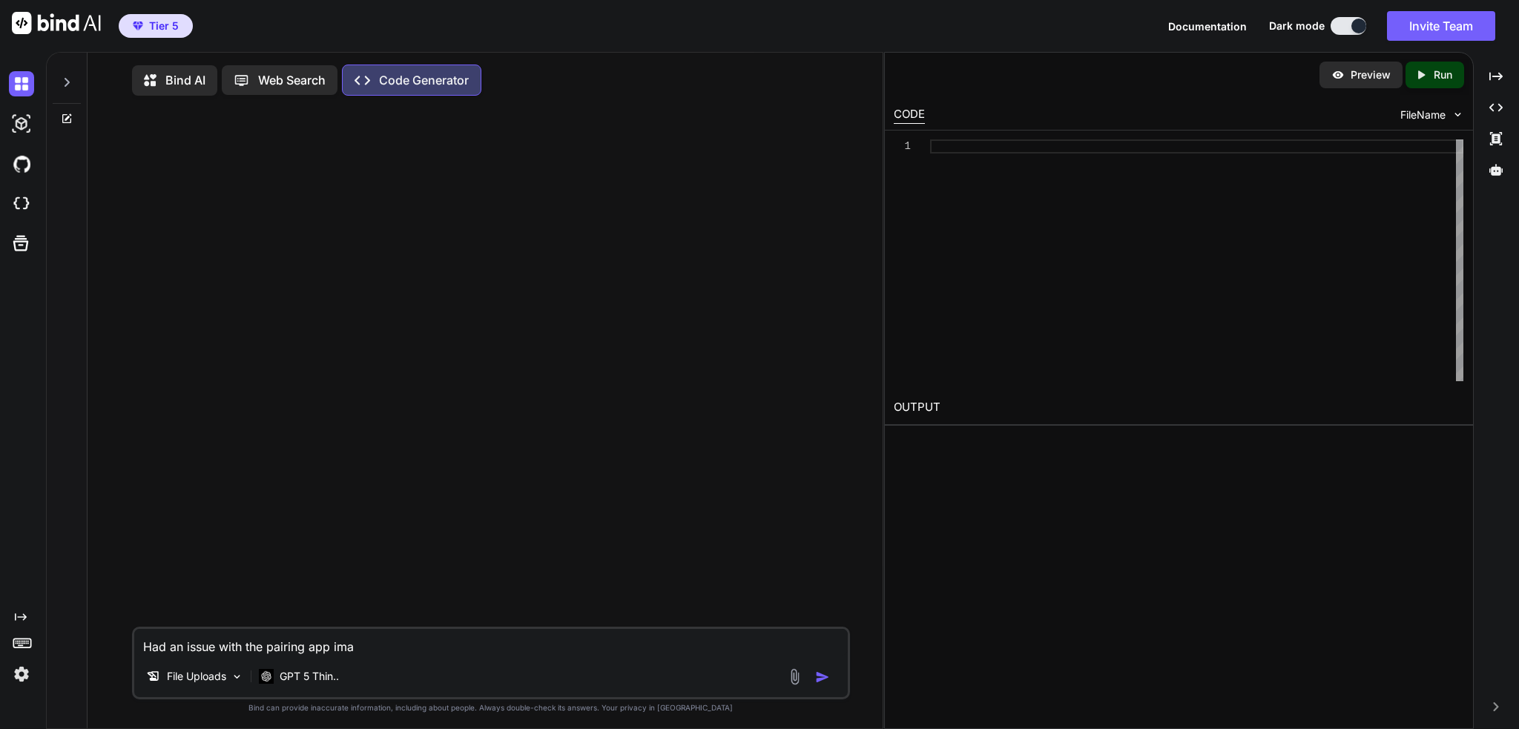
type textarea "Had an issue with the pairing app imag"
type textarea "x"
type textarea "Had an issue with the pairing app image"
type textarea "x"
type textarea "Had an issue with the pairing app images"
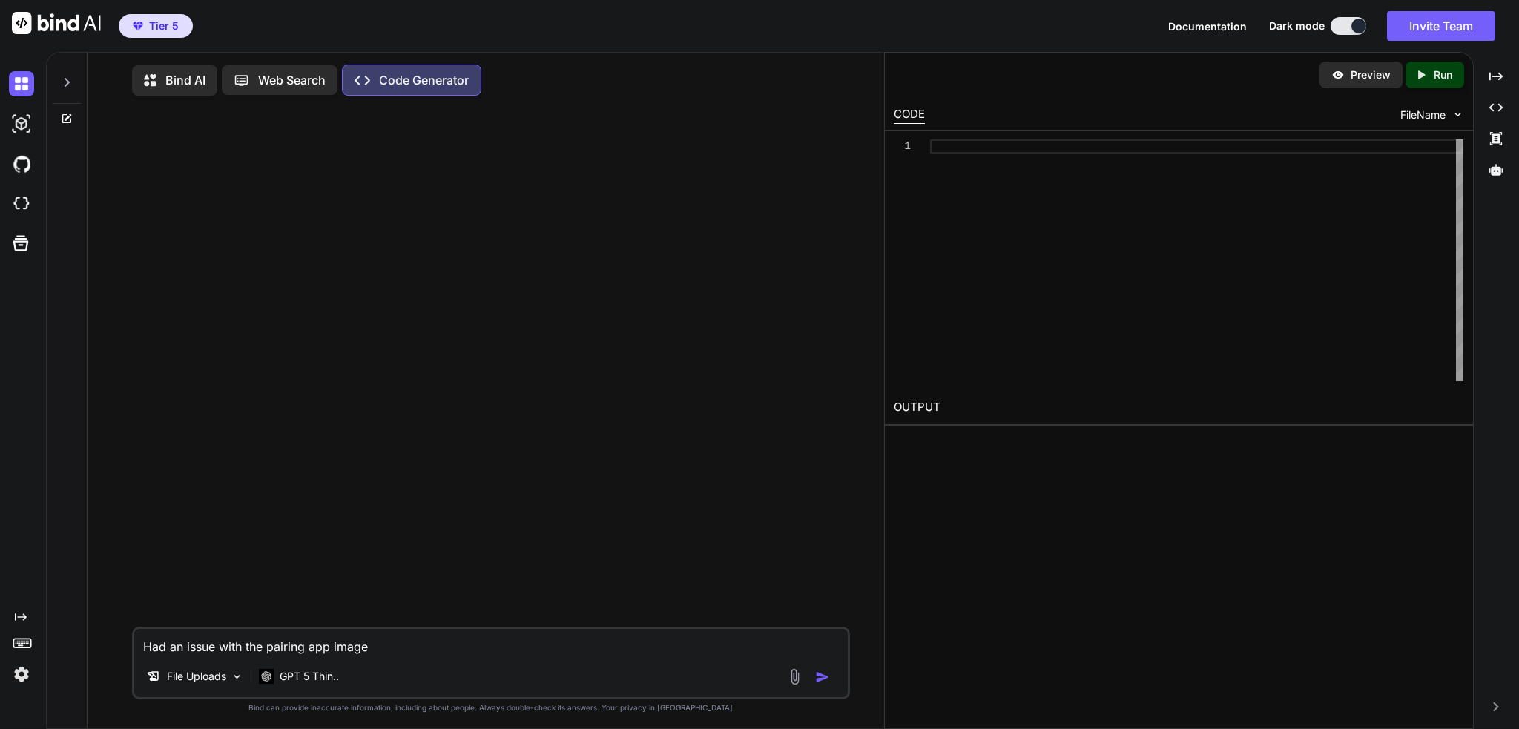
type textarea "x"
type textarea "Had an issue with the pairing app images,"
type textarea "x"
type textarea "Had an issue with the pairing app images,"
type textarea "x"
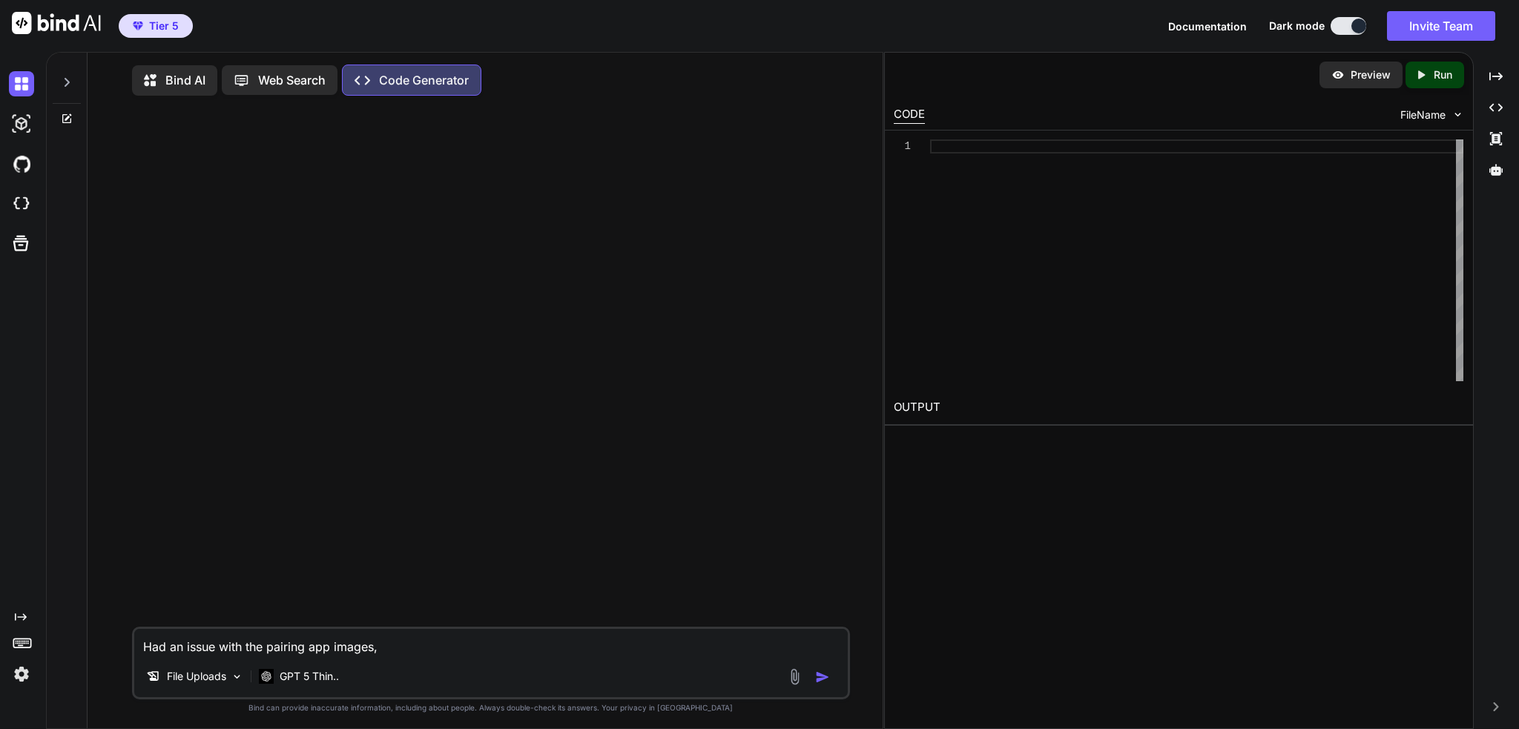
type textarea "Had an issue with the pairing app images, w"
type textarea "x"
type textarea "Had an issue with the pairing app images, wh"
type textarea "x"
type textarea "Had an issue with the pairing app images, whi"
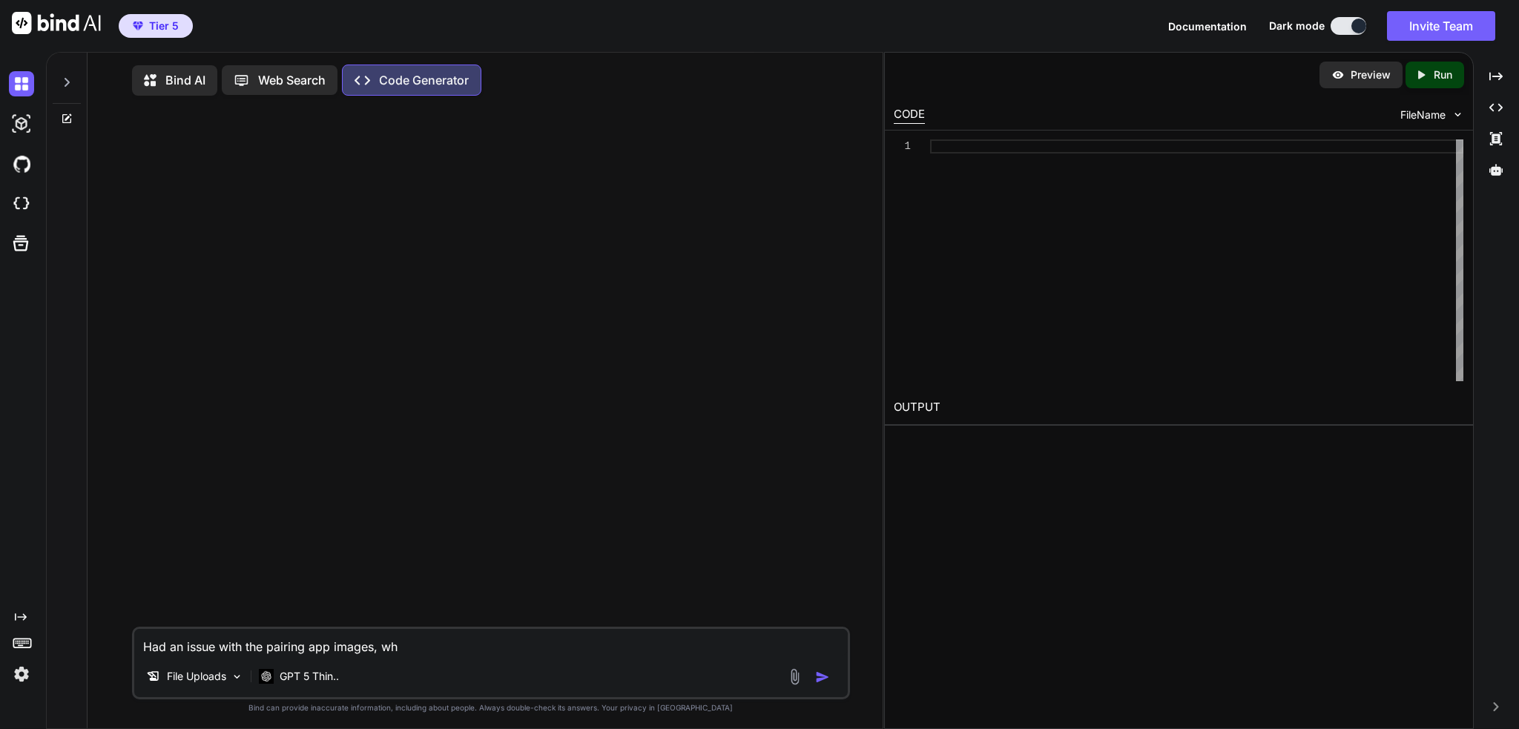
type textarea "x"
type textarea "Had an issue with the pairing app images, whil"
type textarea "x"
type textarea "Had an issue with the pairing app images, while"
type textarea "x"
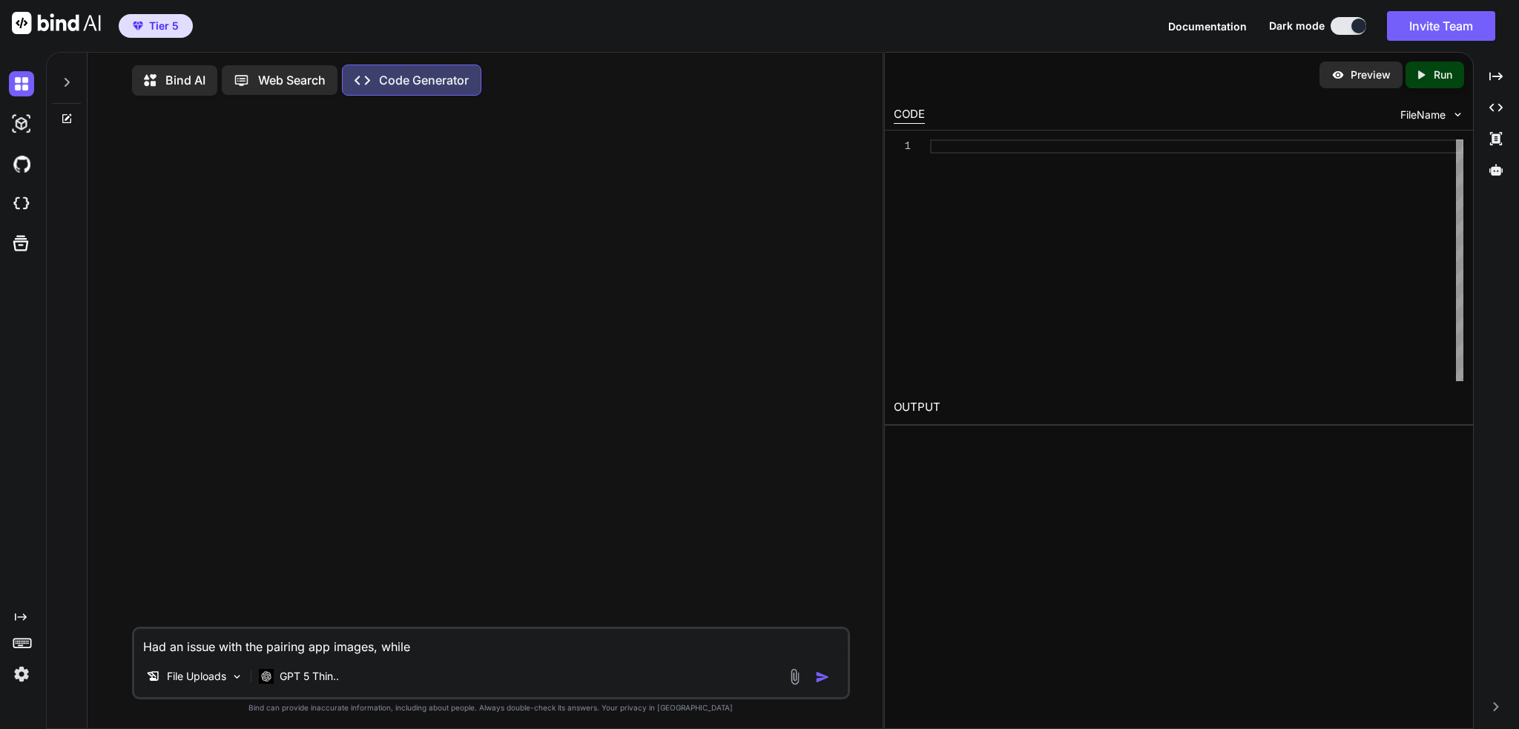
type textarea "Had an issue with the pairing app images, while"
type textarea "x"
type textarea "Had an issue with the pairing app images, while f"
type textarea "x"
type textarea "Had an issue with the pairing app images, while fi"
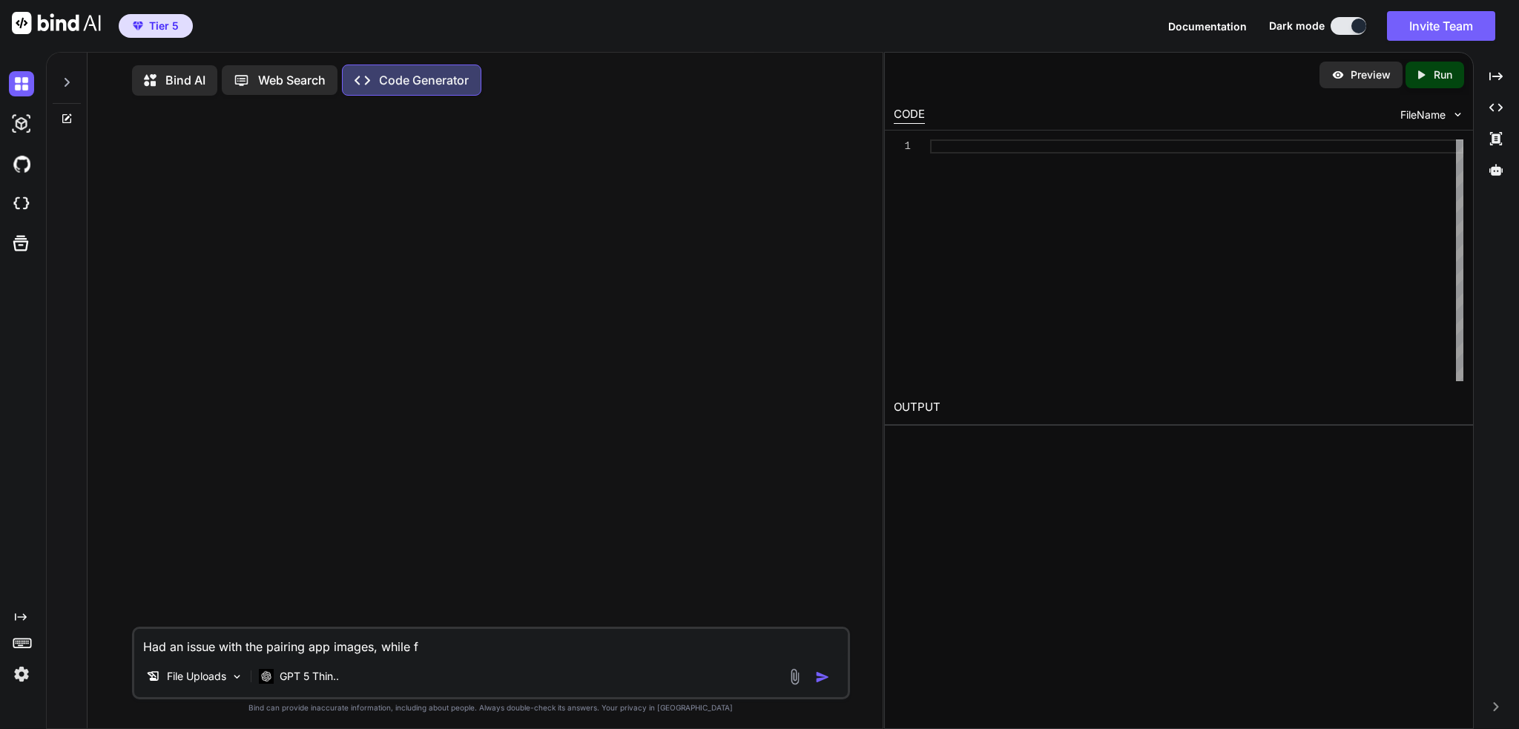
type textarea "x"
type textarea "Had an issue with the pairing app images, while fix"
type textarea "x"
type textarea "Had an issue with the pairing app images, while fixi"
type textarea "x"
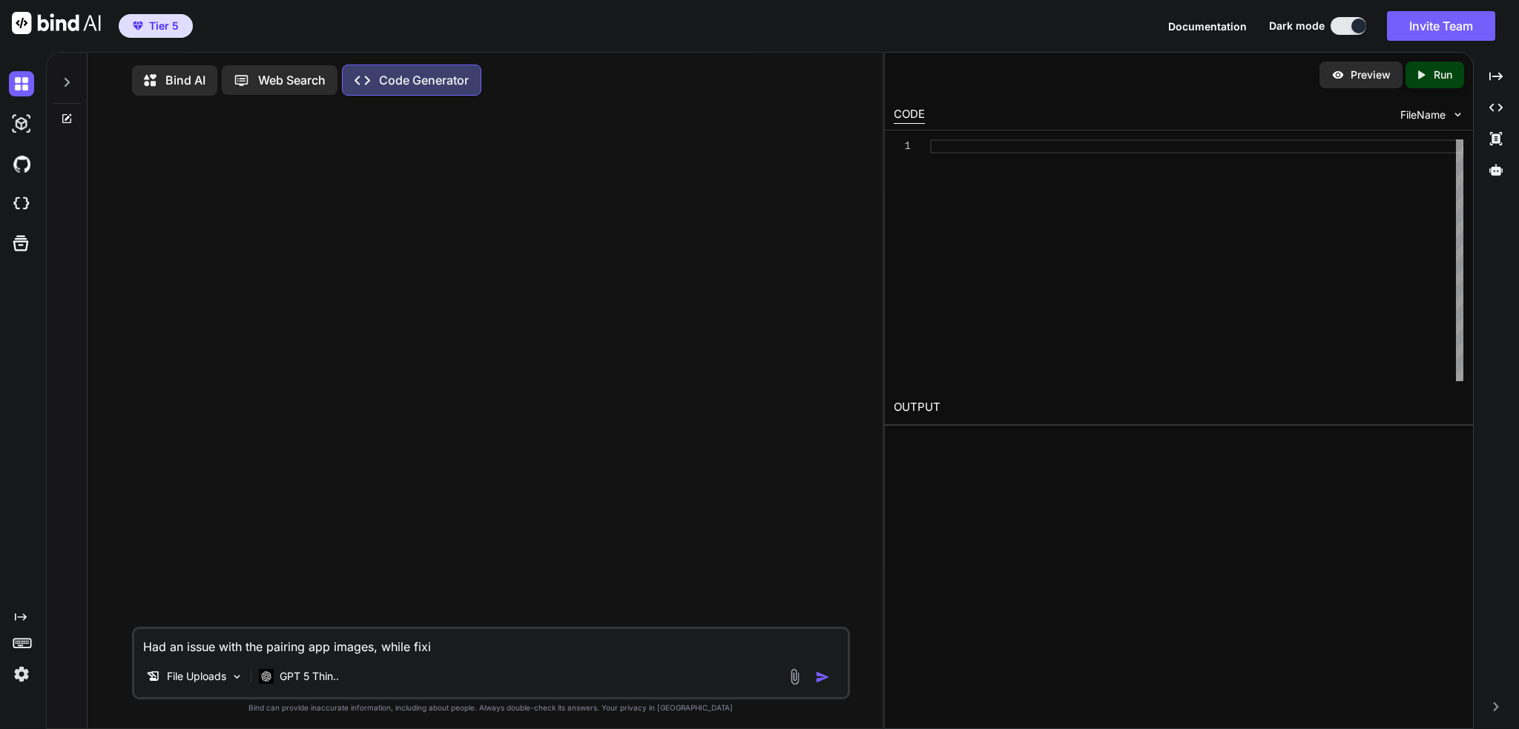
type textarea "Had an issue with the pairing app images, while fixin"
type textarea "x"
type textarea "Had an issue with the pairing app images, while fixing"
type textarea "x"
type textarea "Had an issue with the pairing app images, while fixing"
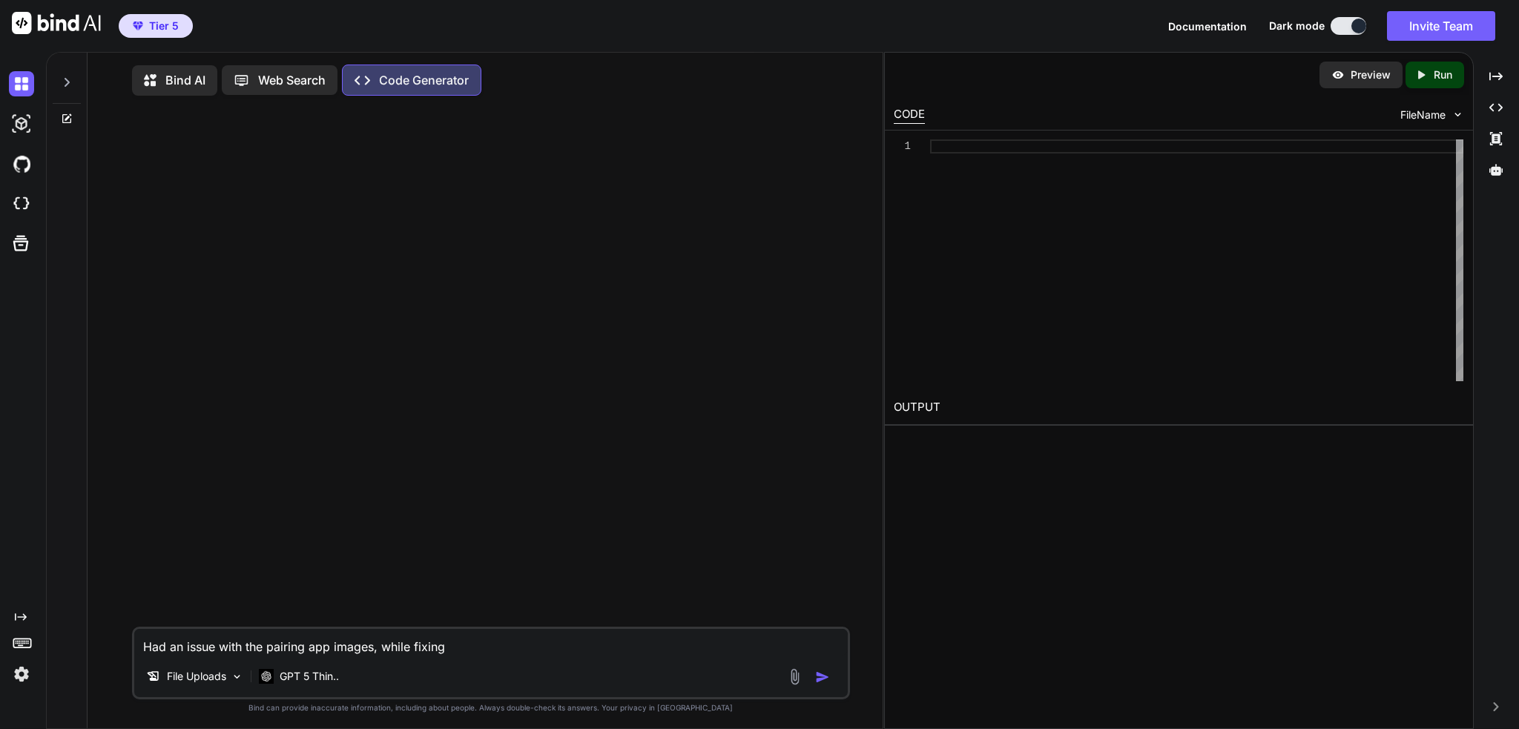
type textarea "x"
type textarea "Had an issue with the pairing app images, while fixing i"
type textarea "x"
type textarea "Had an issue with the pairing app images, while fixing it"
type textarea "x"
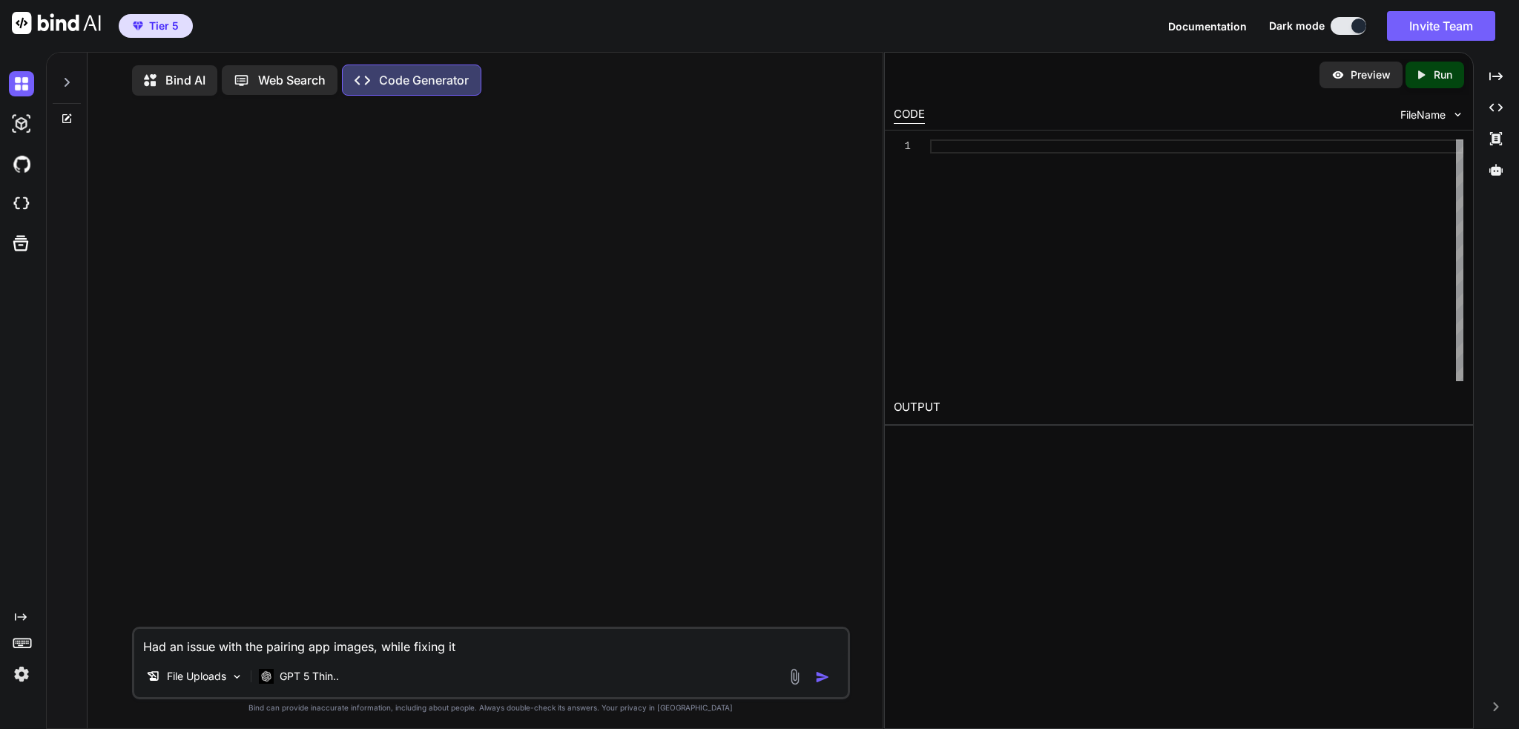
type textarea "Had an issue with the pairing app images, while fixing it,"
type textarea "x"
type textarea "Had an issue with the pairing app images, while fixing it,"
type textarea "x"
type textarea "Had an issue with the pairing app images, while fixing it, t"
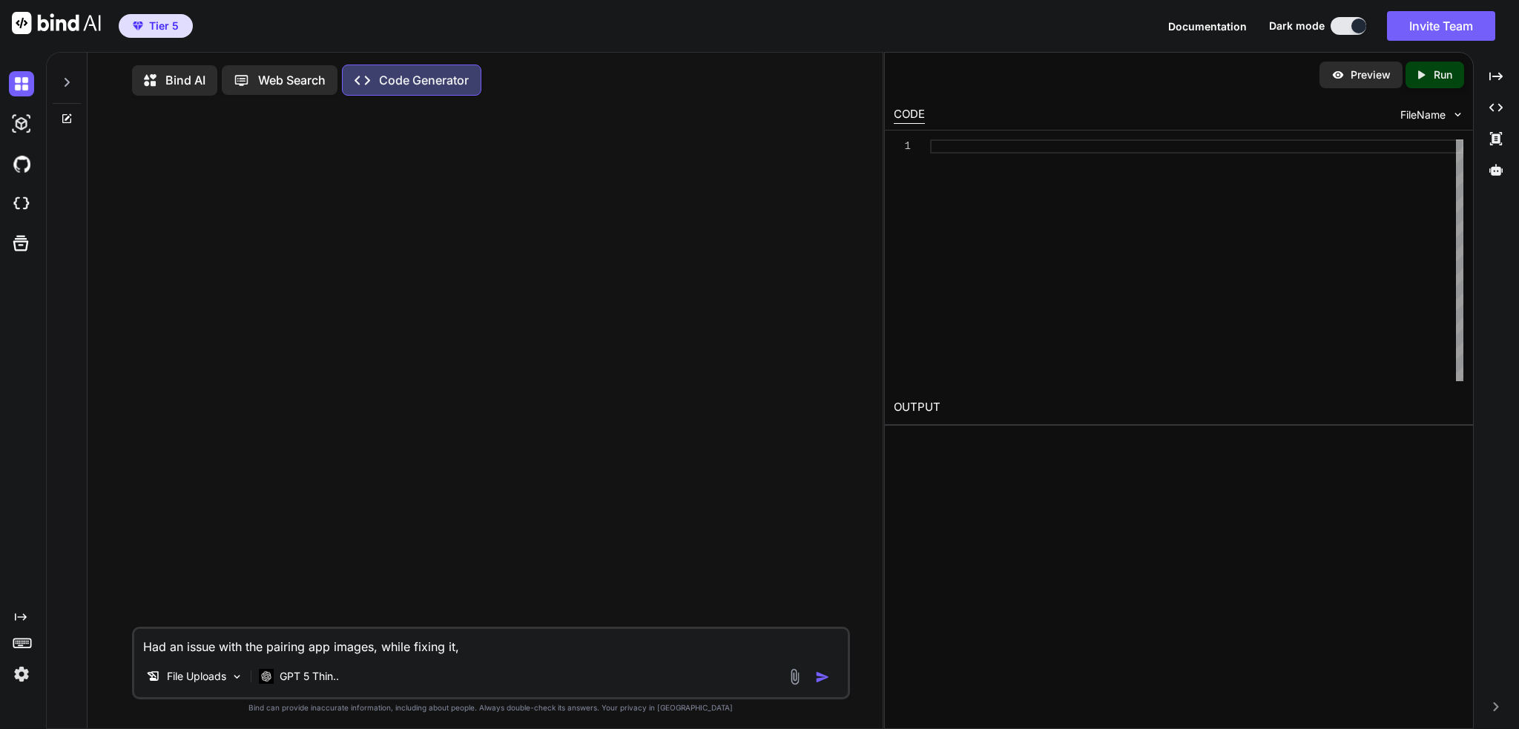
type textarea "x"
type textarea "Had an issue with the pairing app images, while fixing it, th"
type textarea "x"
type textarea "Had an issue with the pairing app images, while fixing it, the"
type textarea "x"
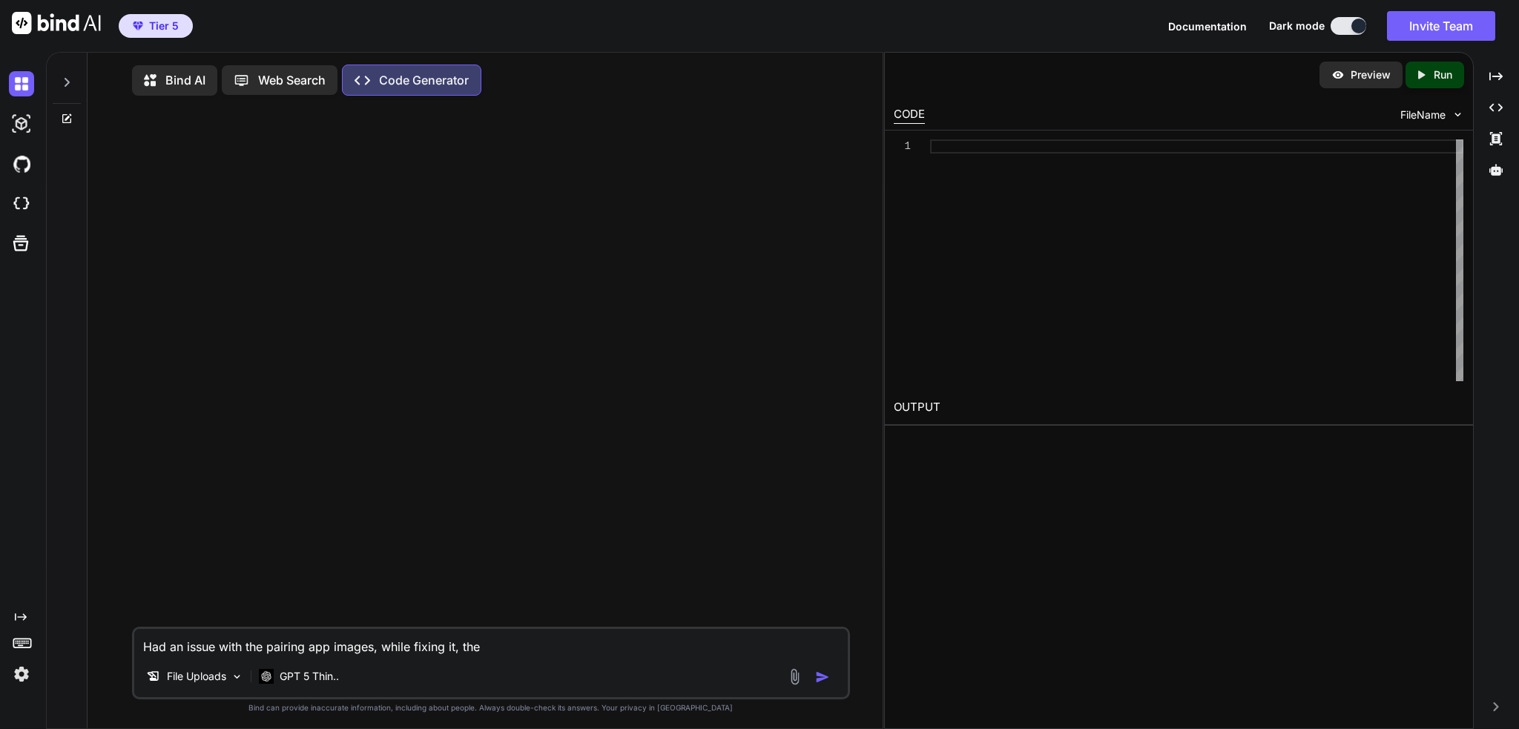
type textarea "Had an issue with the pairing app images, while fixing it, the"
type textarea "x"
type textarea "Had an issue with the pairing app images, while fixing it, the p"
type textarea "x"
type textarea "Had an issue with the pairing app images, while fixing it, the pl"
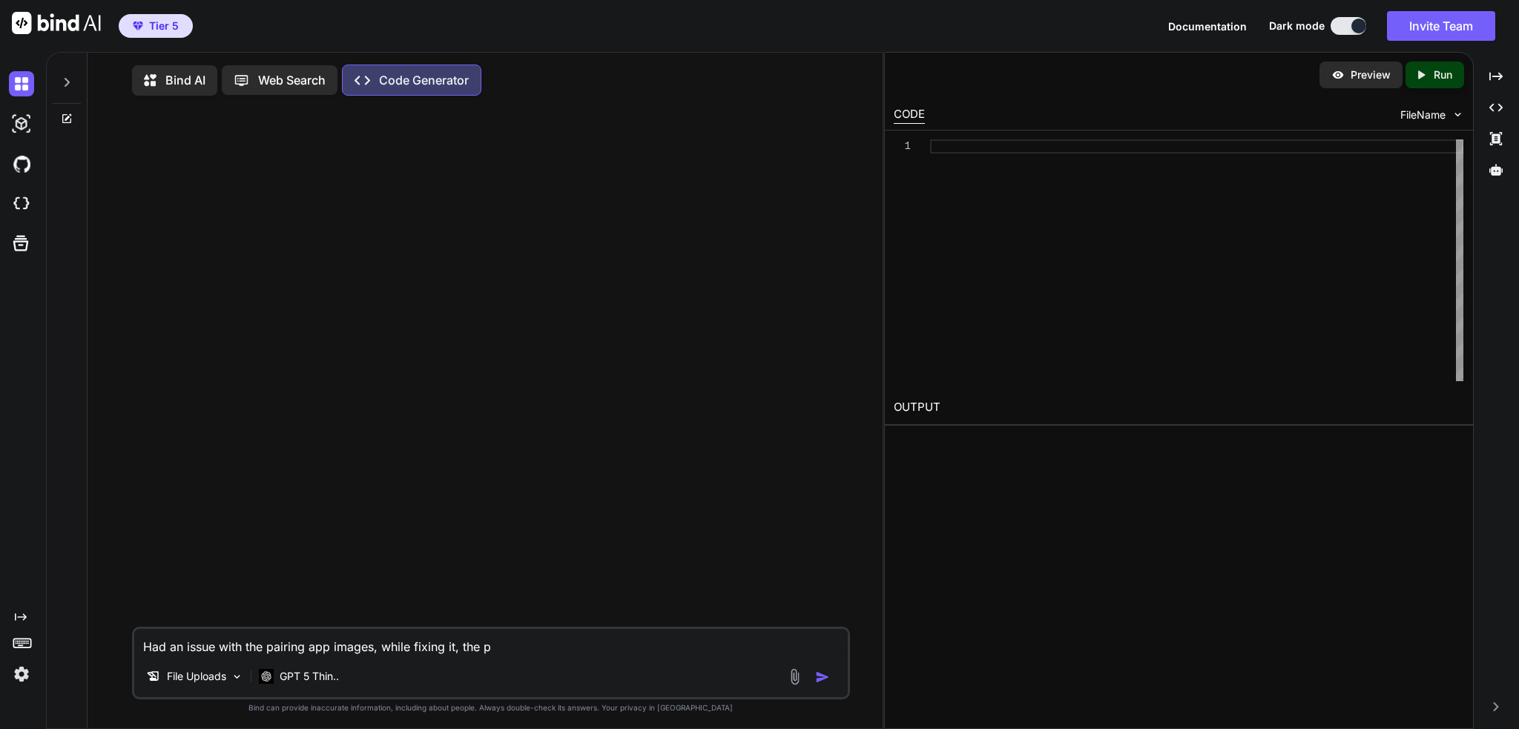
type textarea "x"
type textarea "Had an issue with the pairing app images, while fixing it, the pla"
type textarea "x"
type textarea "Had an issue with the pairing app images, while fixing it, the plat"
type textarea "x"
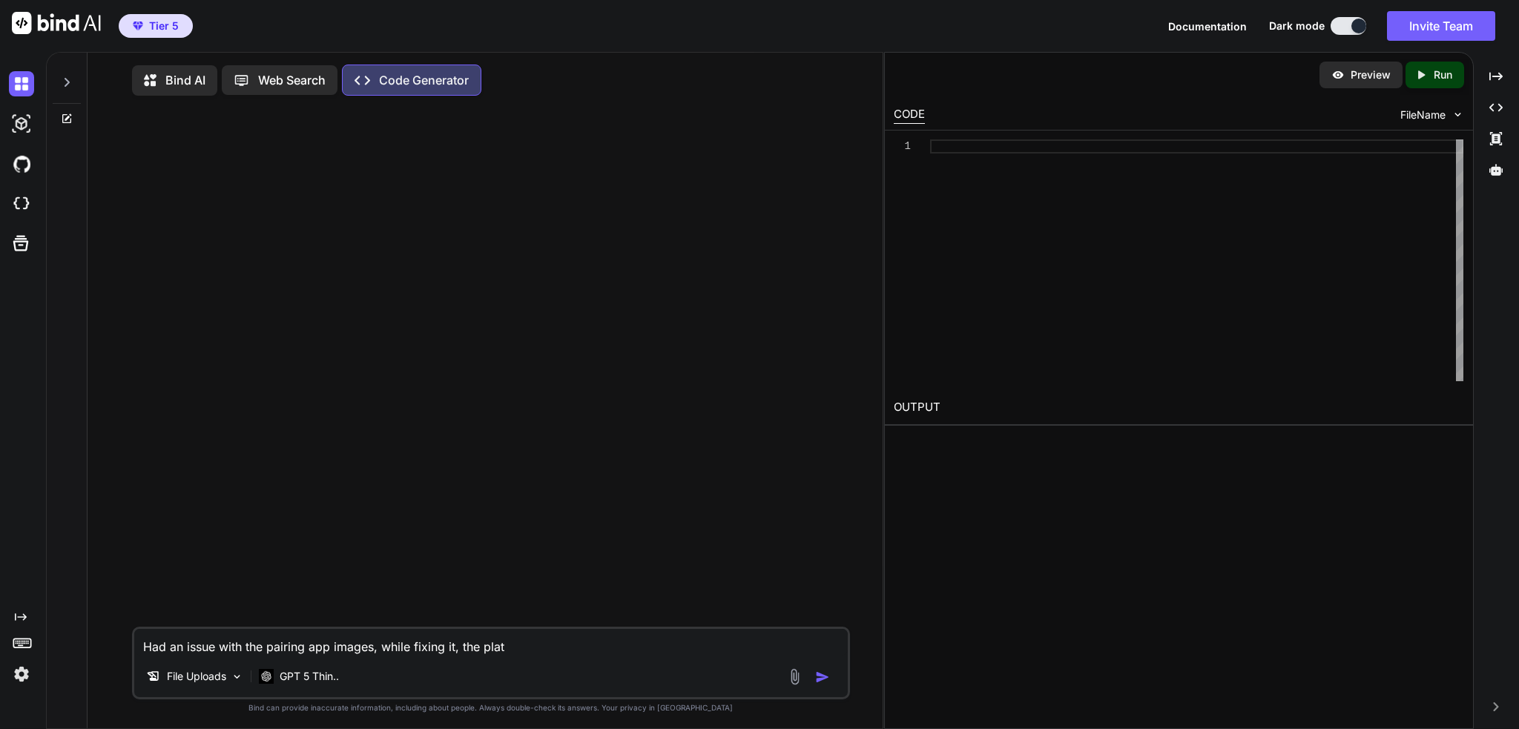
type textarea "Had an issue with the pairing app images, while fixing it, the platf"
type textarea "x"
type textarea "Had an issue with the pairing app images, while fixing it, the platfo"
type textarea "x"
type textarea "Had an issue with the pairing app images, while fixing it, the platfor"
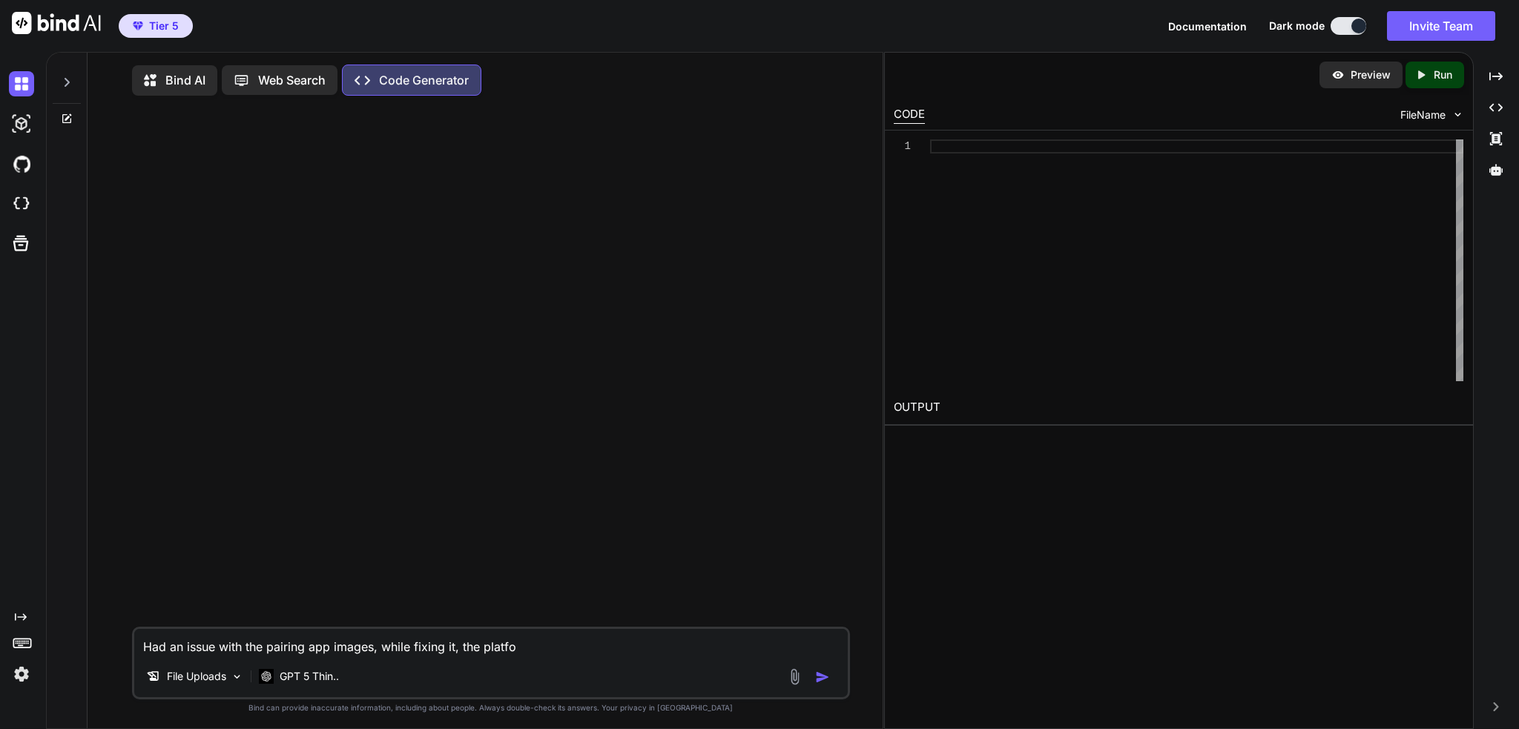
type textarea "x"
type textarea "Had an issue with the pairing app images, while fixing it, the platform"
type textarea "x"
type textarea "Had an issue with the pairing app images, while fixing it, the platform"
type textarea "x"
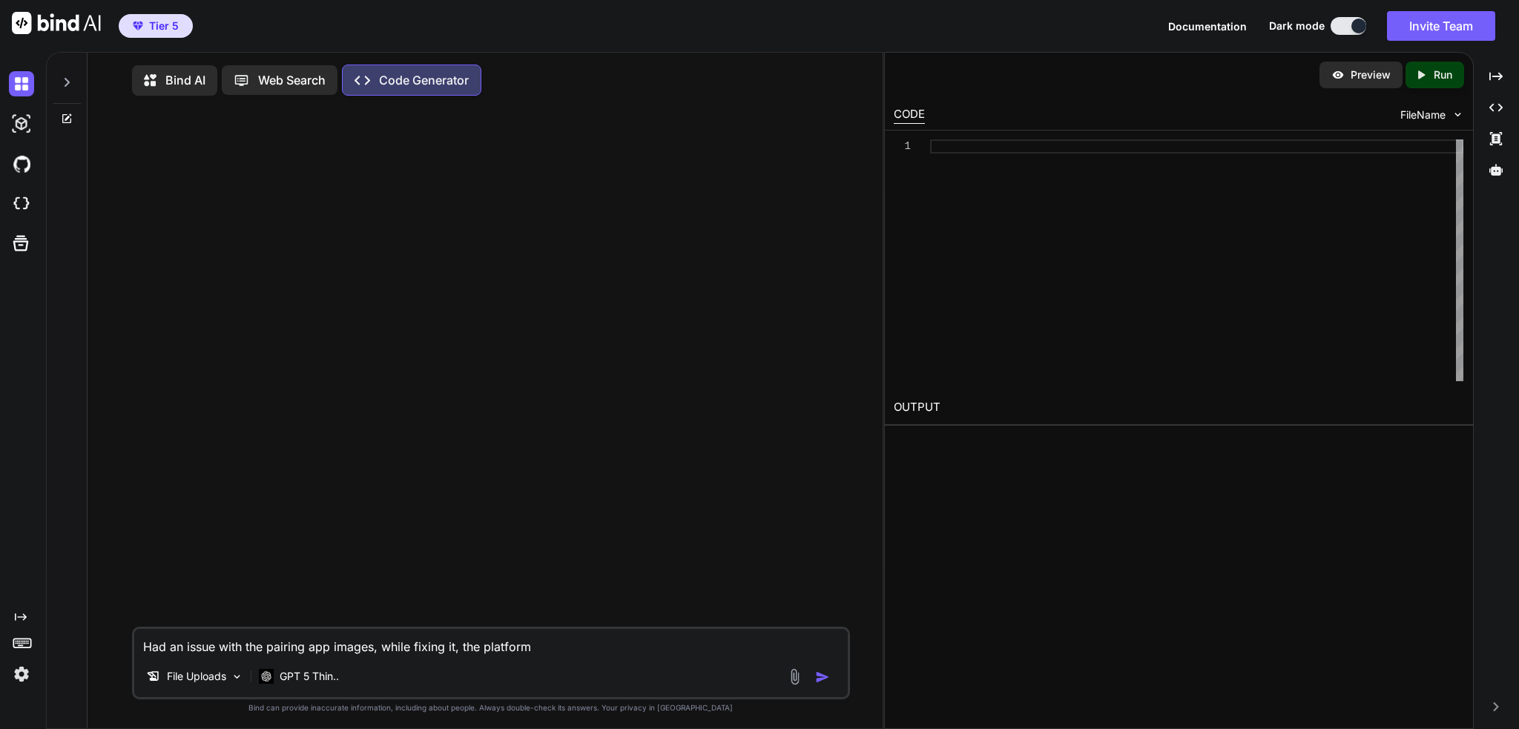
type textarea "Had an issue with the pairing app images, while fixing it, the platform w"
type textarea "x"
type textarea "Had an issue with the pairing app images, while fixing it, the platform wa"
type textarea "x"
type textarea "Had an issue with the pairing app images, while fixing it, the platform was"
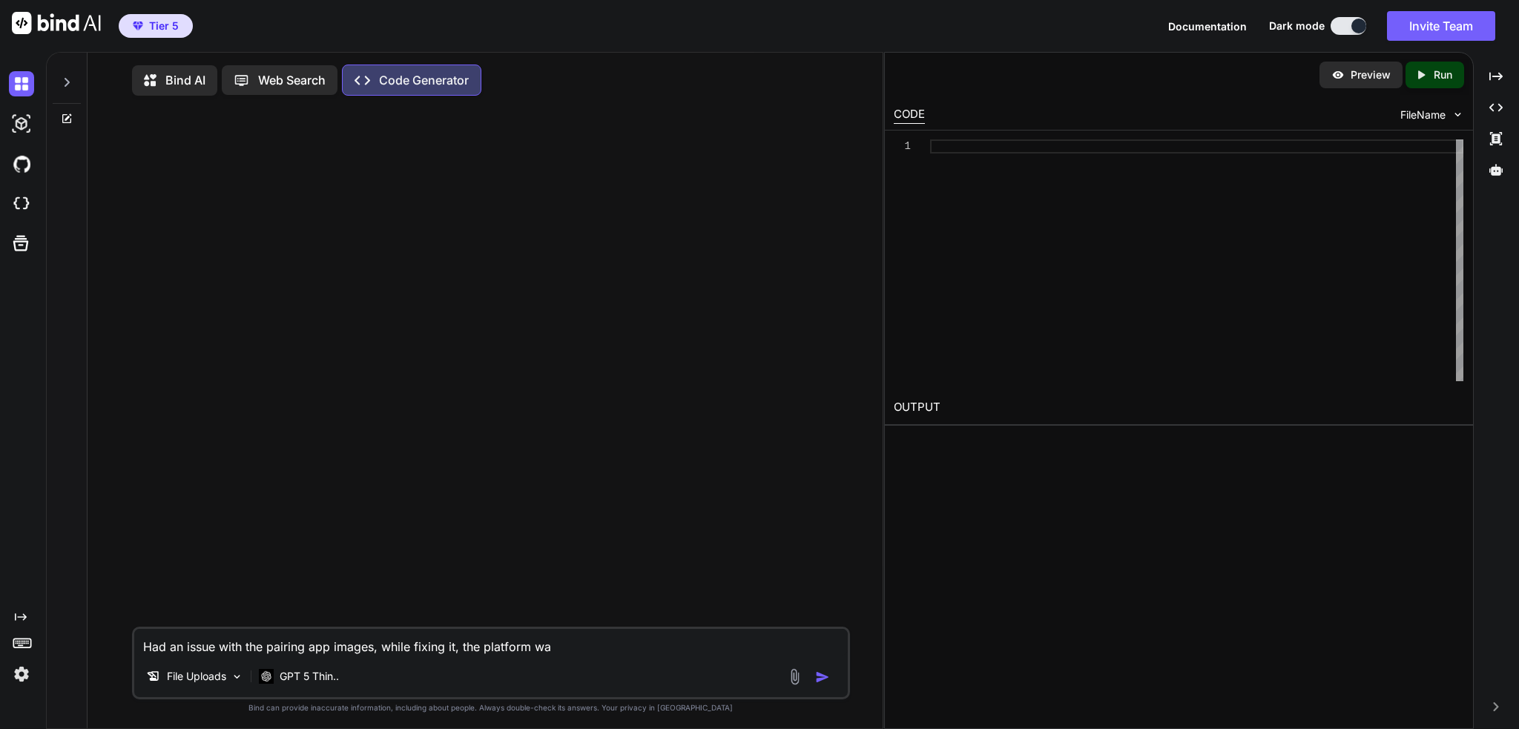
type textarea "x"
type textarea "Had an issue with the pairing app images, while fixing it, the platform was"
type textarea "x"
type textarea "Had an issue with the pairing app images, while fixing it, the platform was p"
type textarea "x"
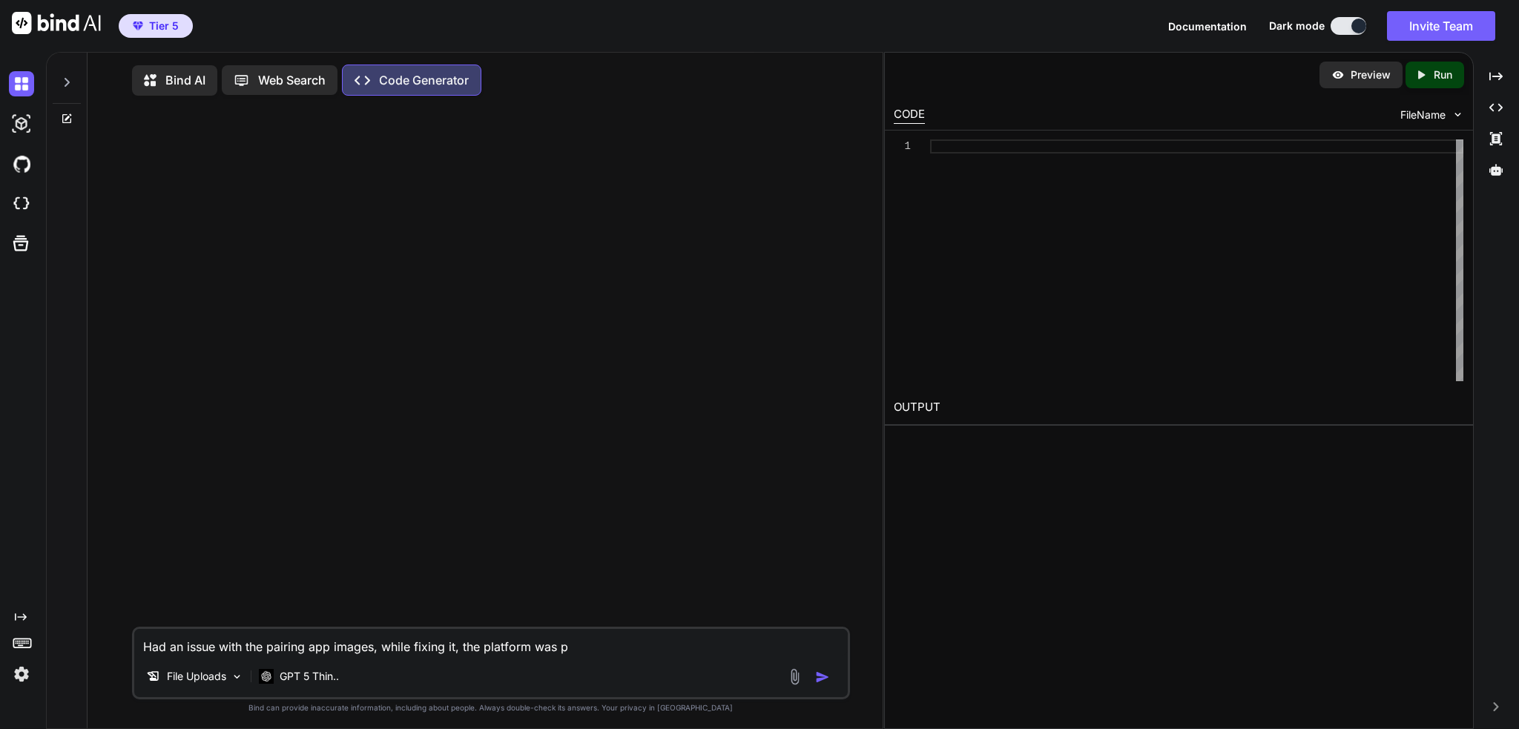
type textarea "Had an issue with the pairing app images, while fixing it, the platform was pu"
type textarea "x"
type textarea "Had an issue with the pairing app images, while fixing it, the platform was put"
type textarea "x"
type textarea "Had an issue with the pairing app images, while fixing it, the platform was put"
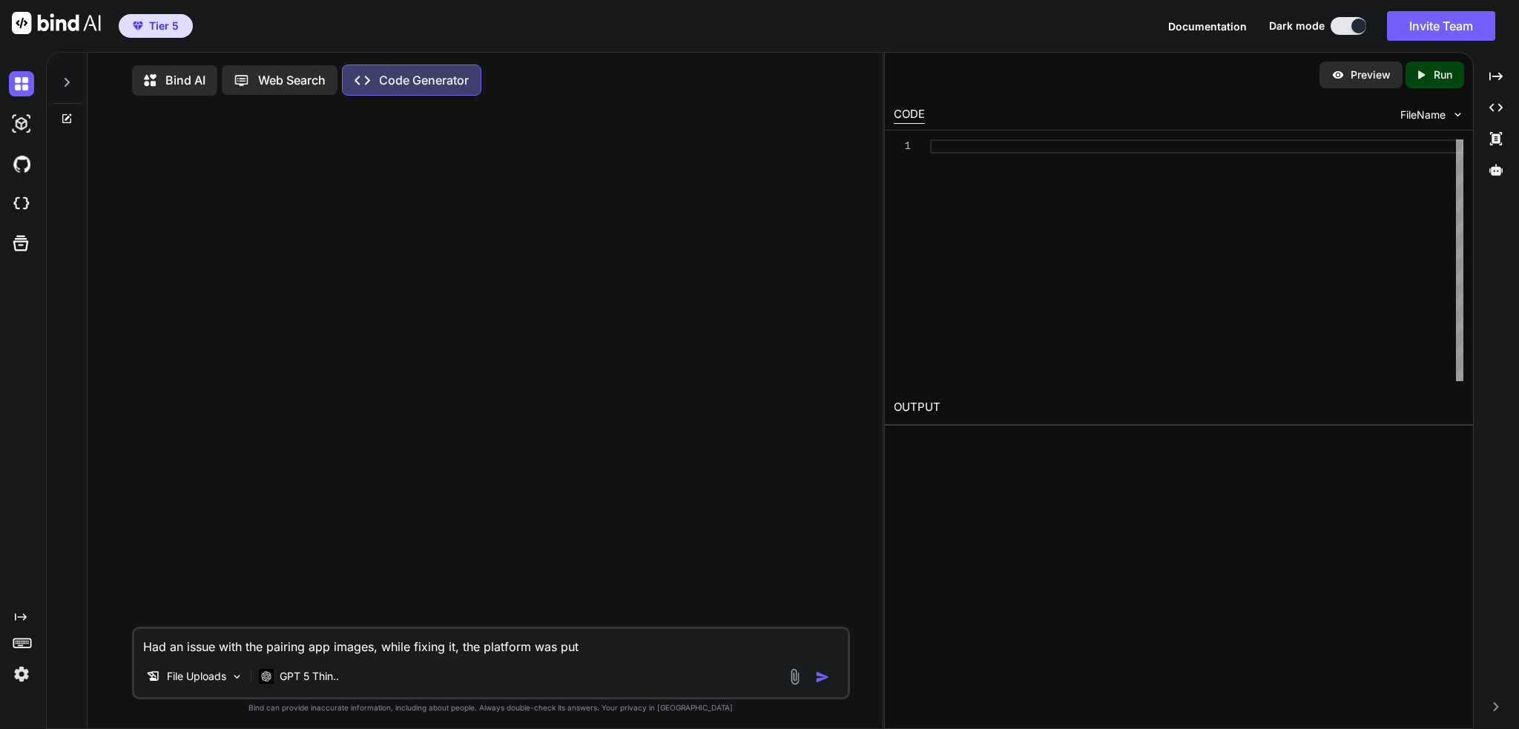
type textarea "x"
type textarea "Had an issue with the pairing app images, while fixing it, the platform was put…"
type textarea "x"
type textarea "Had an issue with the pairing app images, while fixing it, the platform was put…"
type textarea "x"
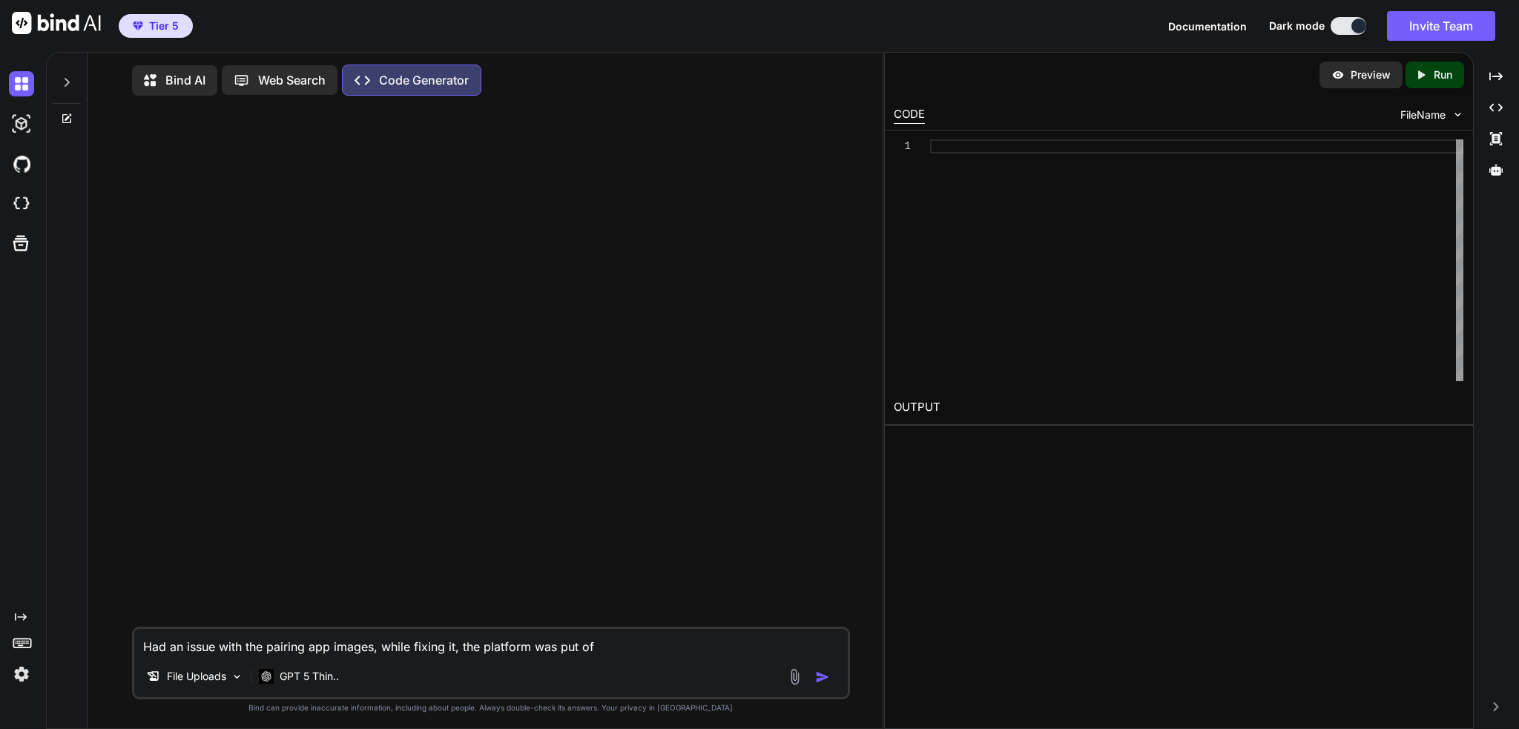
type textarea "Had an issue with the pairing app images, while fixing it, the platform was put…"
type textarea "x"
type textarea "Had an issue with the pairing app images, while fixing it, the platform was put…"
type textarea "x"
type textarea "Had an issue with the pairing app images, while fixing it, the platform was put…"
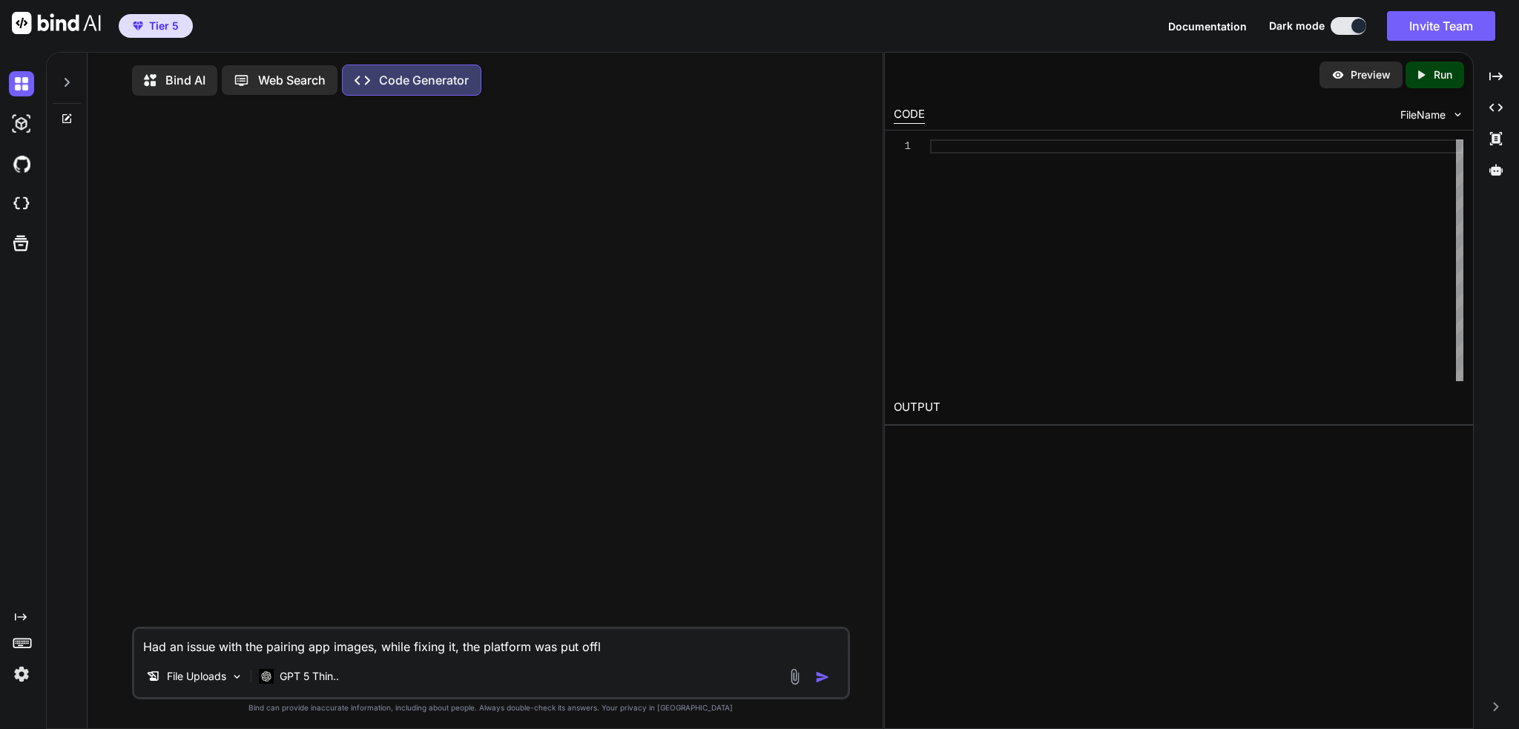
type textarea "x"
type textarea "Had an issue with the pairing app images, while fixing it, the platform was put…"
type textarea "x"
type textarea "Had an issue with the pairing app images, while fixing it, the platform was put…"
type textarea "x"
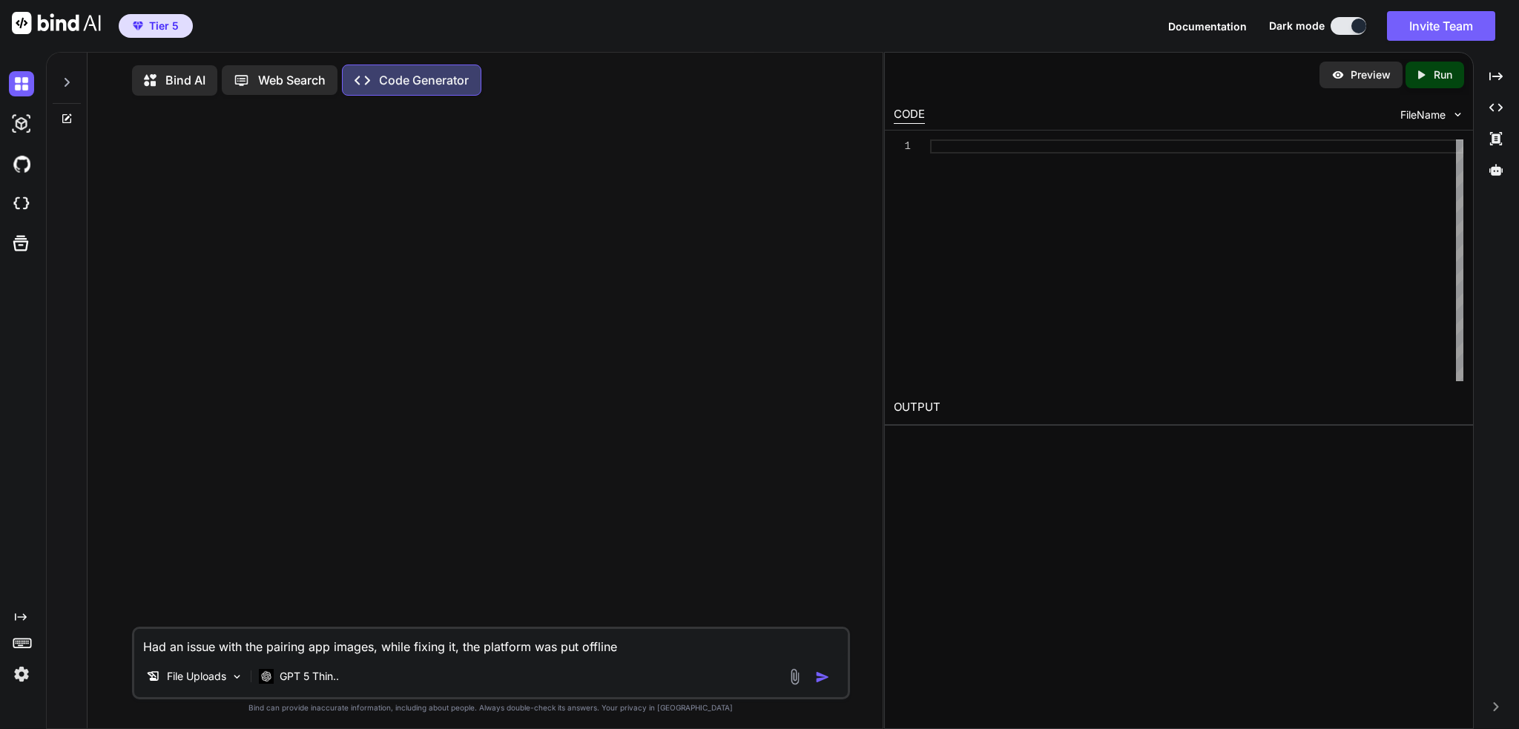
type textarea "Had an issue with the pairing app images, while fixing it, the platform was put…"
type textarea "x"
type textarea "Had an issue with the pairing app images, while fixing it, the platform was put…"
click at [685, 648] on textarea "Had an issue with the pairing app images, while fixing it, the platform went of…" at bounding box center [491, 642] width 714 height 27
click at [596, 649] on textarea "Had an issue with the pairing app images, while fixing it, the platform went of…" at bounding box center [491, 642] width 714 height 27
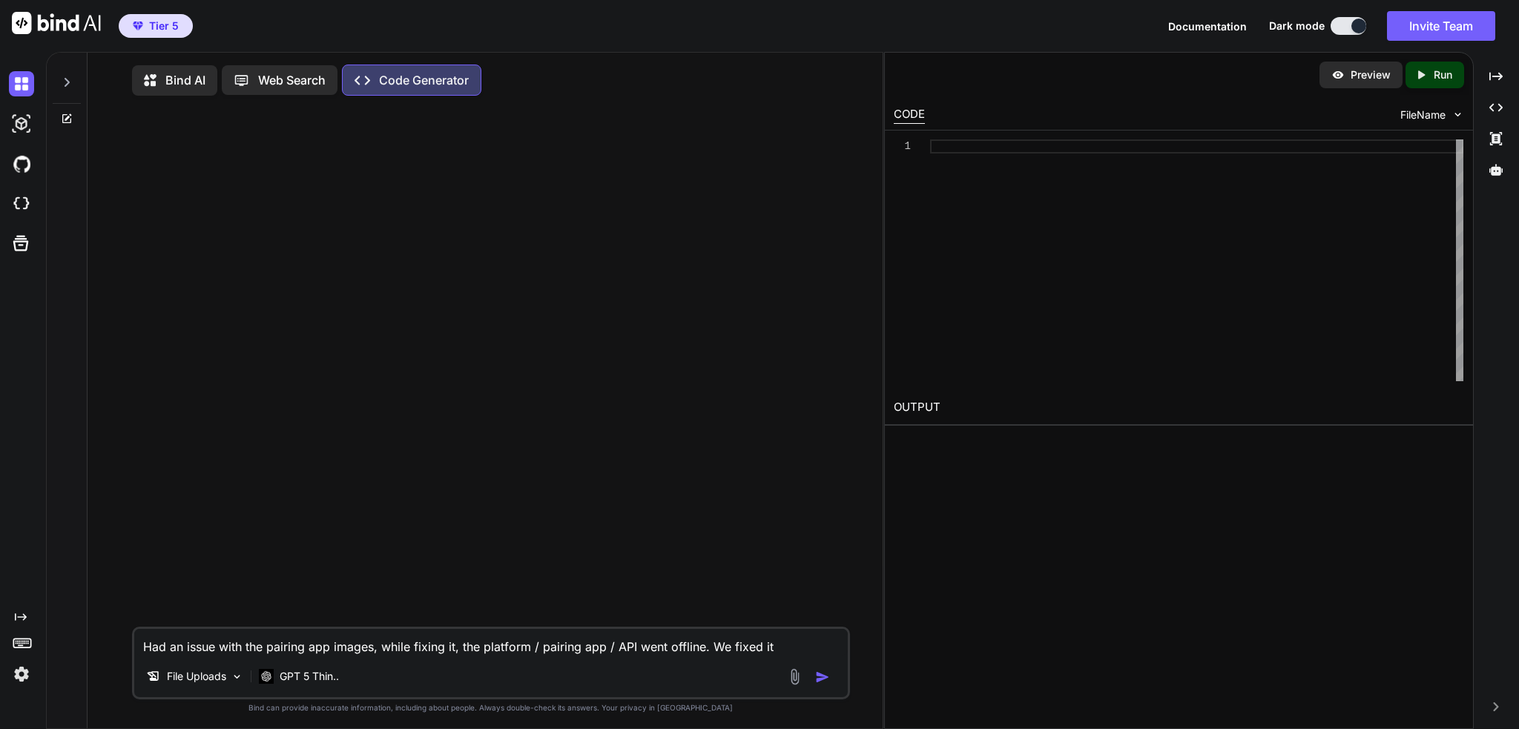
click at [791, 635] on textarea "Had an issue with the pairing app images, while fixing it, the platform / pairi…" at bounding box center [491, 642] width 714 height 27
click at [792, 643] on textarea "Had an issue with the pairing app images, while fixing it, the platform / pairi…" at bounding box center [491, 642] width 714 height 27
click at [605, 29] on div "Tier 5 Documentation Dark mode Invite Team Created with Pixso." at bounding box center [759, 26] width 1519 height 52
